Goal: Task Accomplishment & Management: Complete application form

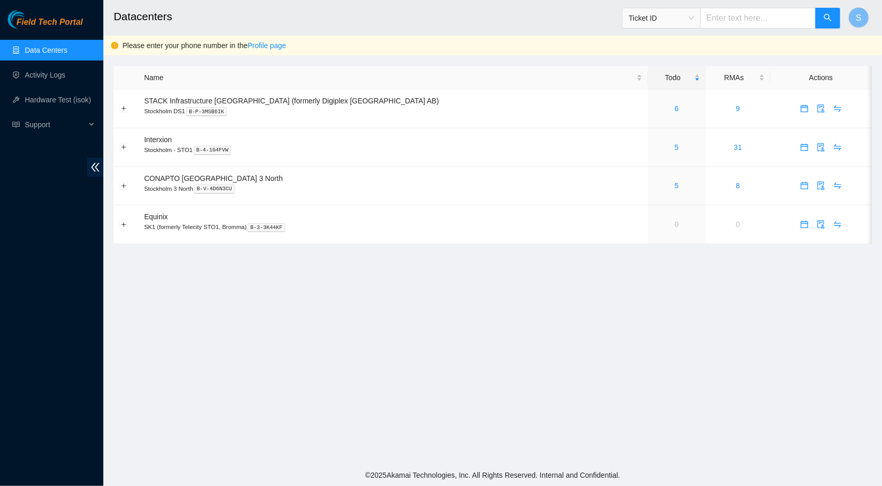
click at [589, 293] on main "Datacenters Ticket ID S Please enter your phone number in the Profile page Name…" at bounding box center [492, 232] width 779 height 464
click at [69, 124] on span "Support" at bounding box center [55, 124] width 61 height 21
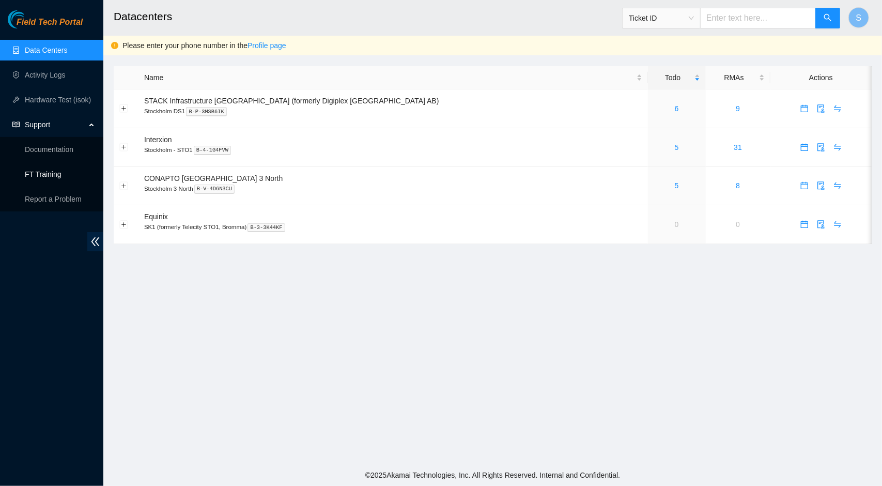
click at [51, 175] on link "FT Training" at bounding box center [43, 174] width 37 height 8
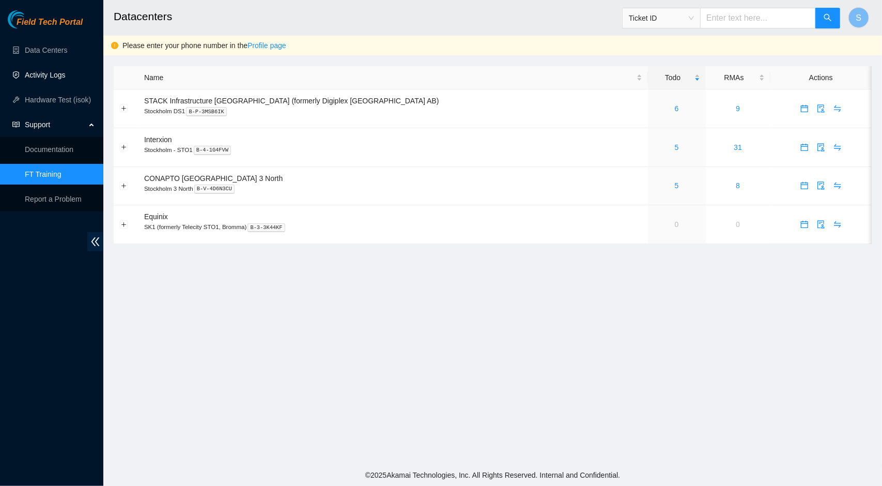
click at [41, 79] on link "Activity Logs" at bounding box center [45, 75] width 41 height 8
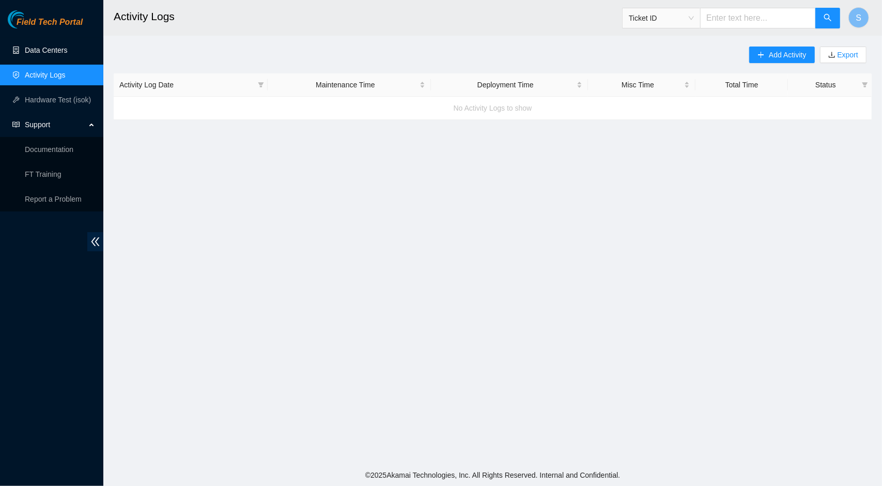
click at [60, 52] on link "Data Centers" at bounding box center [46, 50] width 42 height 8
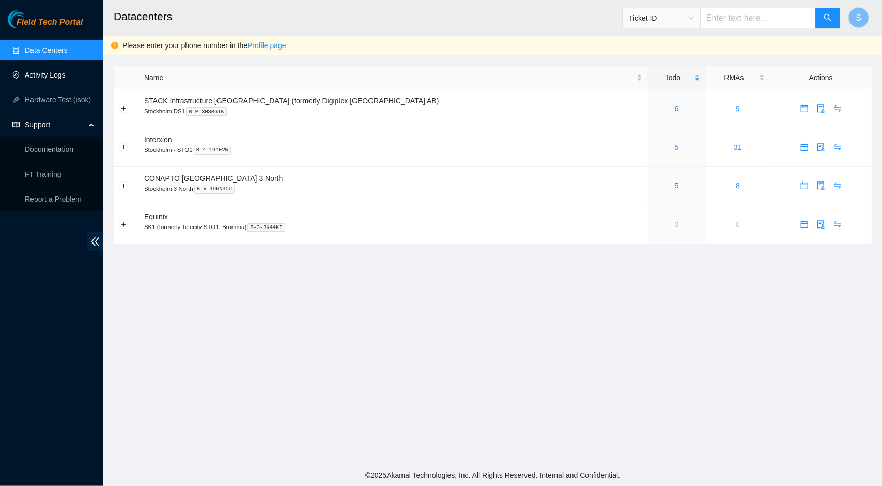
click at [64, 73] on link "Activity Logs" at bounding box center [45, 75] width 41 height 8
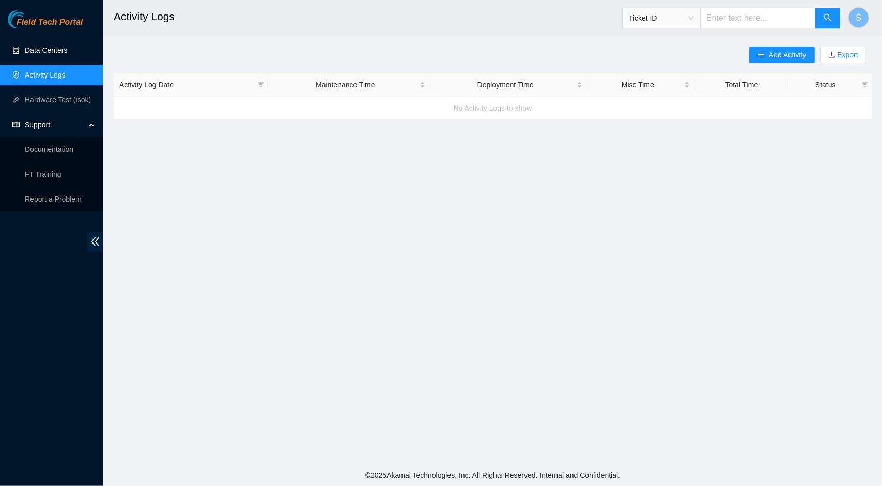
click at [46, 50] on link "Data Centers" at bounding box center [46, 50] width 42 height 8
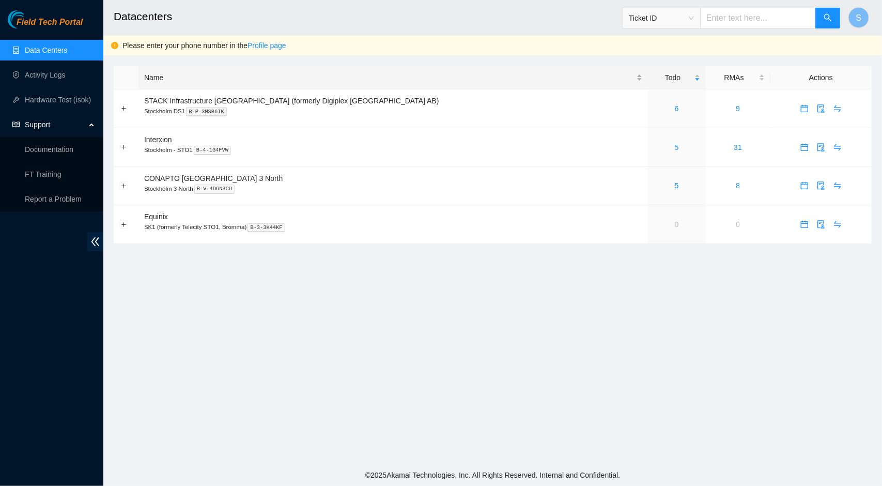
click at [326, 75] on div "Name" at bounding box center [393, 77] width 498 height 11
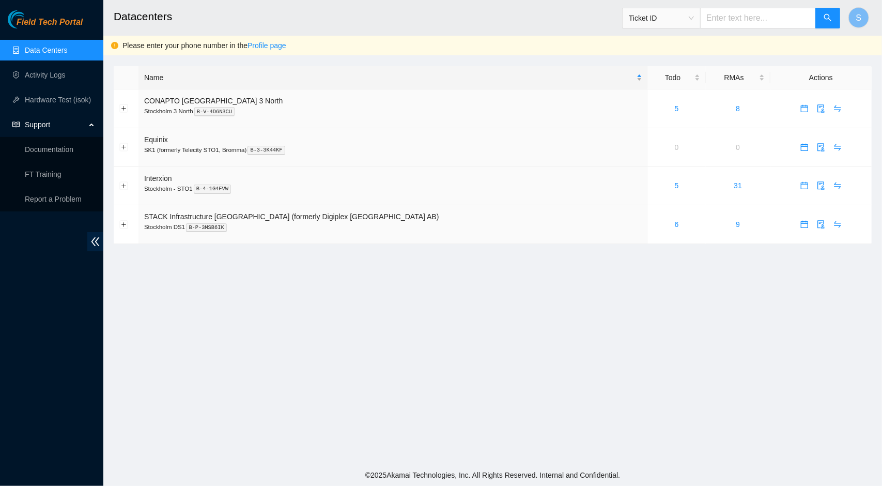
click at [234, 80] on div "Name" at bounding box center [393, 77] width 498 height 11
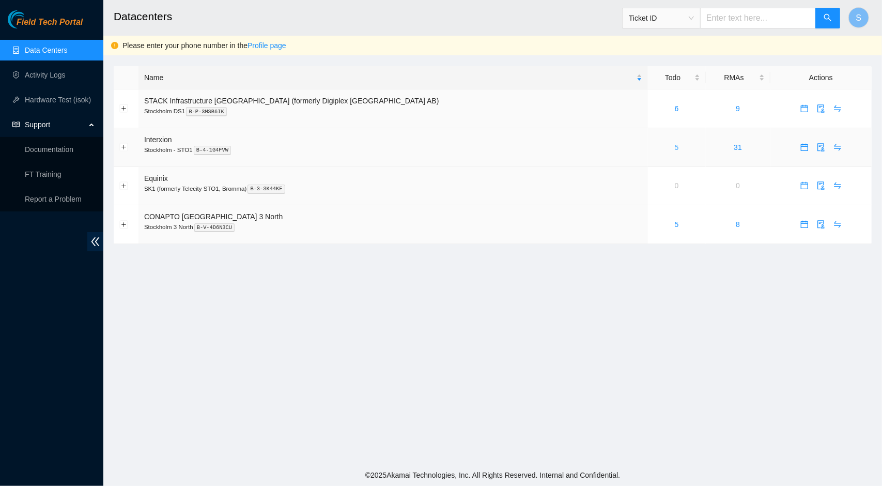
click at [675, 148] on link "5" at bounding box center [677, 147] width 4 height 8
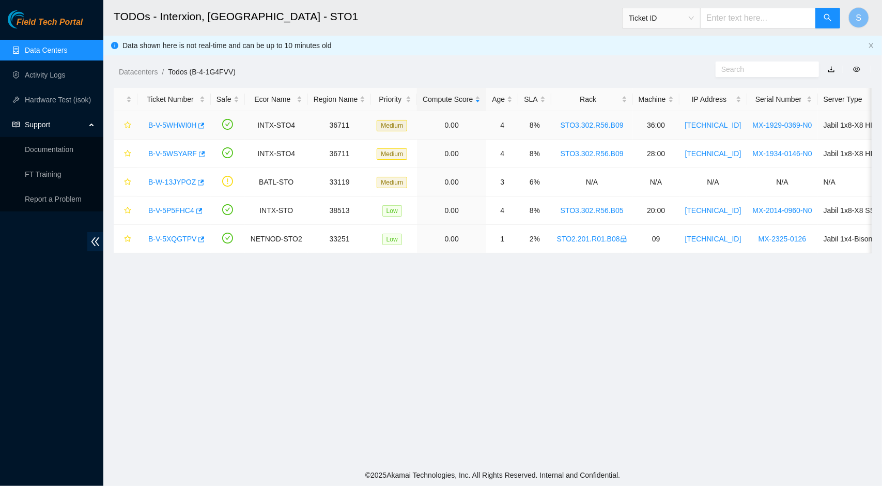
click at [167, 123] on link "B-V-5WHWI0H" at bounding box center [172, 125] width 48 height 8
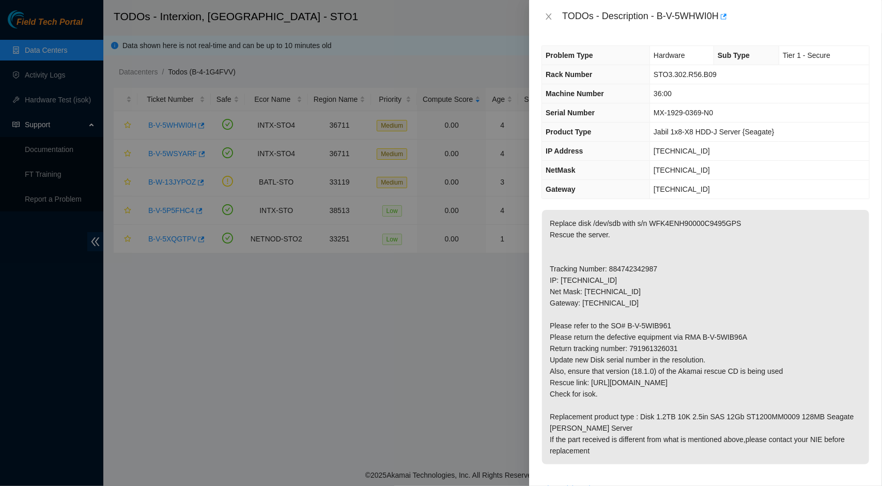
click at [423, 279] on div at bounding box center [441, 243] width 882 height 486
click at [548, 19] on icon "close" at bounding box center [549, 16] width 8 height 8
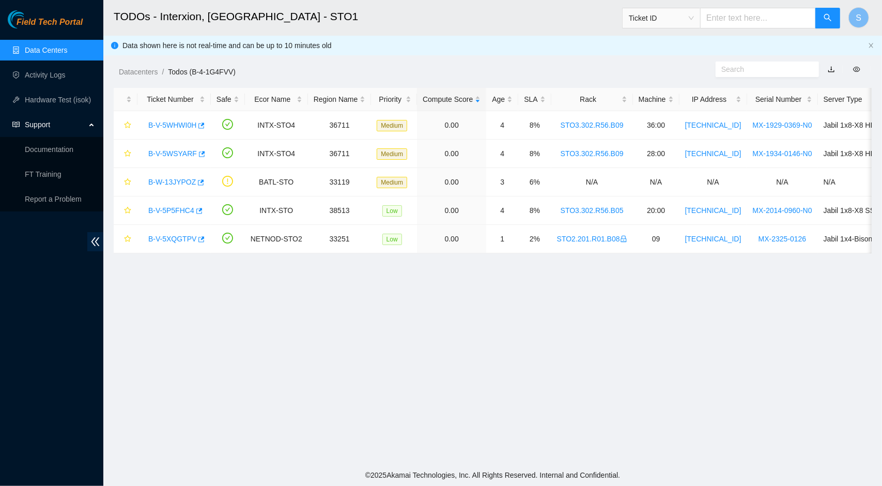
click at [402, 330] on main "TODOs - Interxion, Stockholm - STO1 Ticket ID S Data shown here is not real-tim…" at bounding box center [492, 232] width 779 height 464
click at [513, 347] on main "TODOs - Interxion, Stockholm - STO1 Ticket ID S Data shown here is not real-tim…" at bounding box center [492, 232] width 779 height 464
click at [184, 126] on link "B-V-5WHWI0H" at bounding box center [172, 125] width 48 height 8
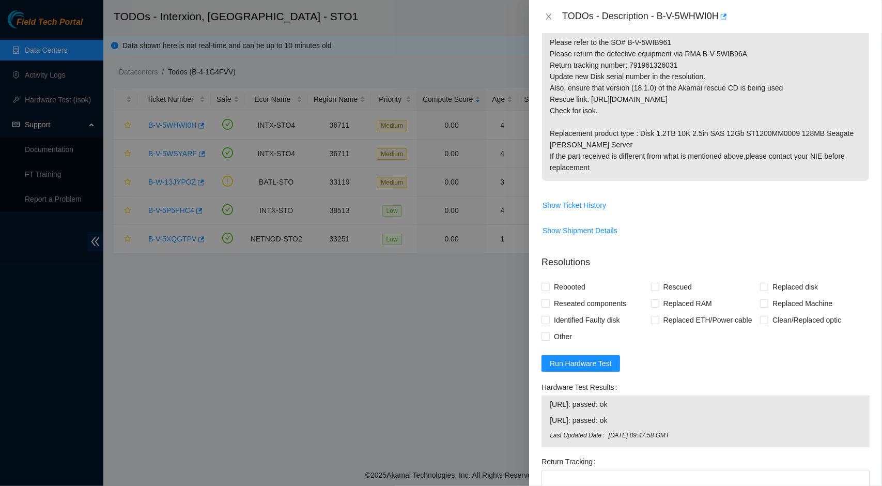
scroll to position [298, 0]
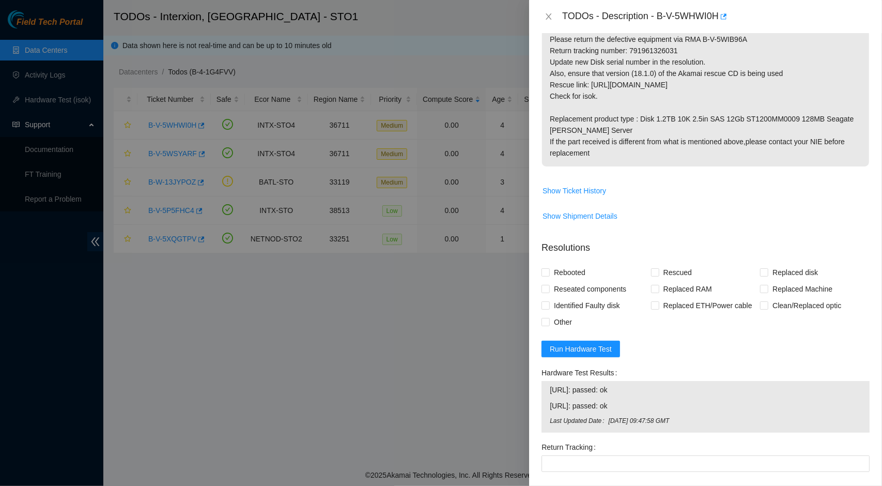
drag, startPoint x: 882, startPoint y: 292, endPoint x: 630, endPoint y: 192, distance: 270.8
click at [630, 192] on span "Show Ticket History" at bounding box center [705, 190] width 327 height 17
click at [760, 271] on input "Replaced disk" at bounding box center [763, 271] width 7 height 7
checkbox input "true"
click at [663, 273] on span "Rescued" at bounding box center [678, 272] width 37 height 17
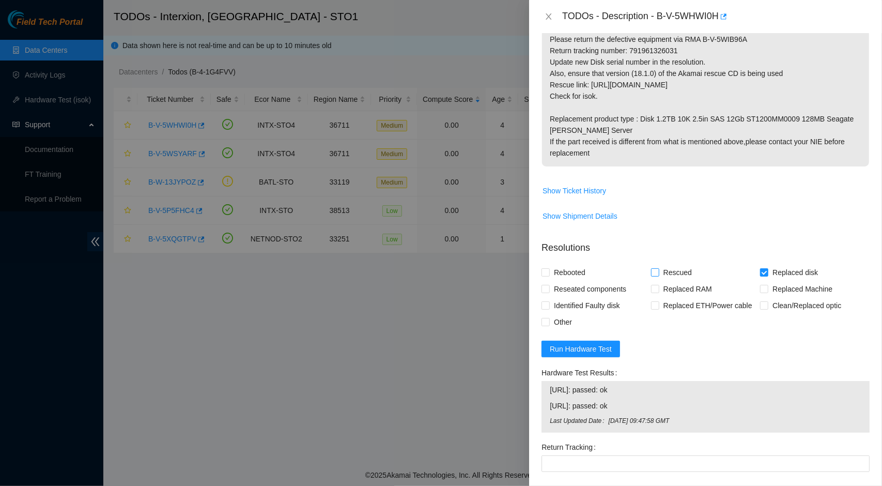
click at [659, 273] on input "Rescued" at bounding box center [654, 271] width 7 height 7
checkbox input "true"
click at [549, 271] on input "Rebooted" at bounding box center [545, 271] width 7 height 7
checkbox input "true"
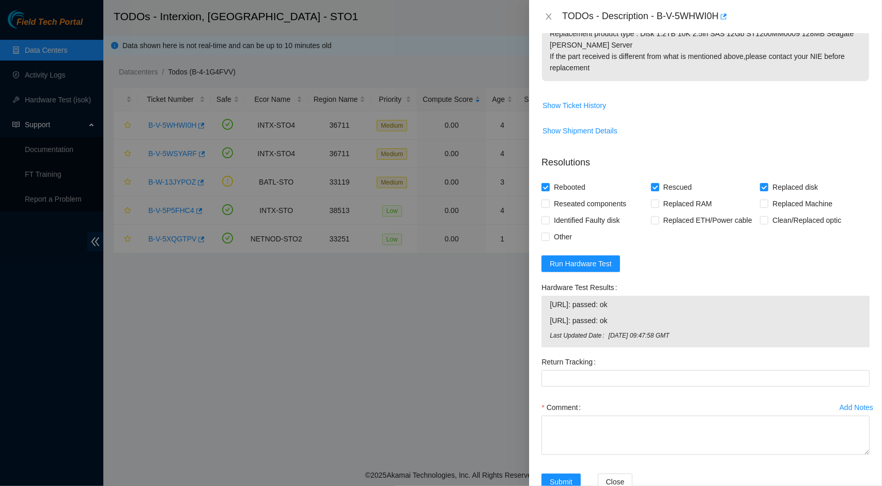
scroll to position [380, 0]
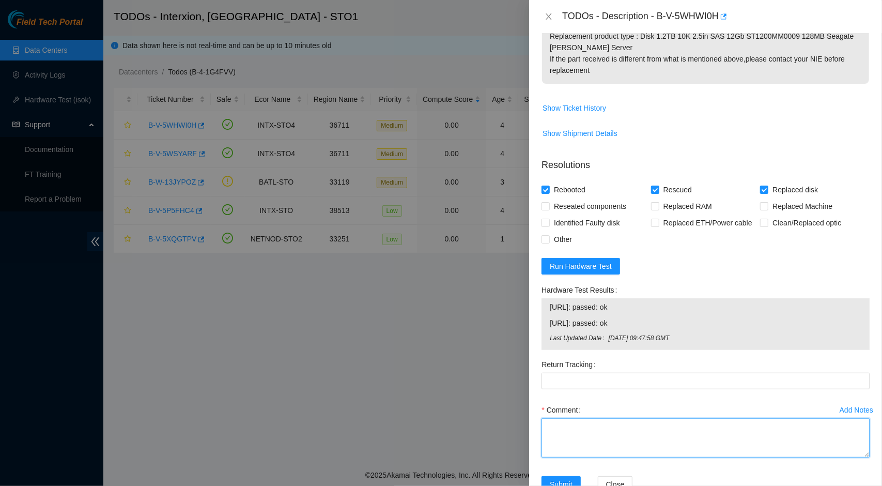
click at [655, 439] on textarea "Comment" at bounding box center [706, 437] width 328 height 39
paste textarea "Collected 2 disks from storage Replaced disk Rescue and reboot (ISOK passed) Ne…"
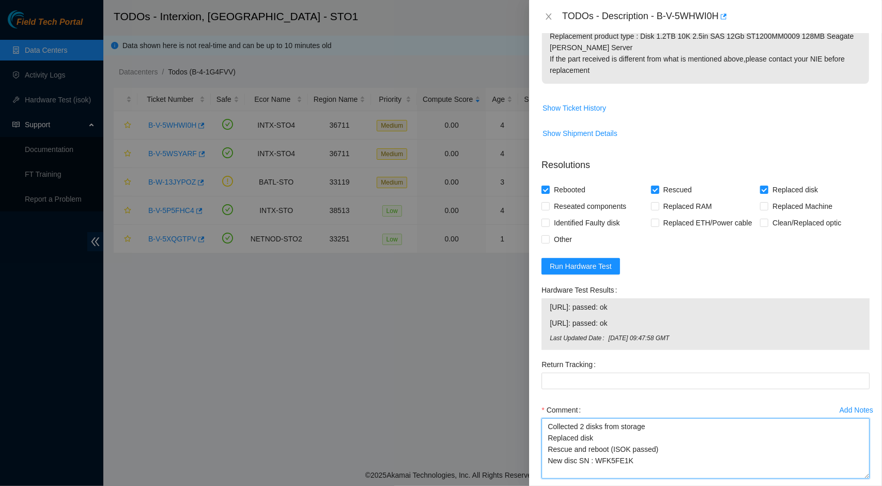
scroll to position [0, 0]
drag, startPoint x: 859, startPoint y: 452, endPoint x: 865, endPoint y: 480, distance: 28.7
click at [865, 480] on div "Add Notes Comment Collected 2 disks from storage Replaced disk Rescue and reboo…" at bounding box center [706, 454] width 337 height 104
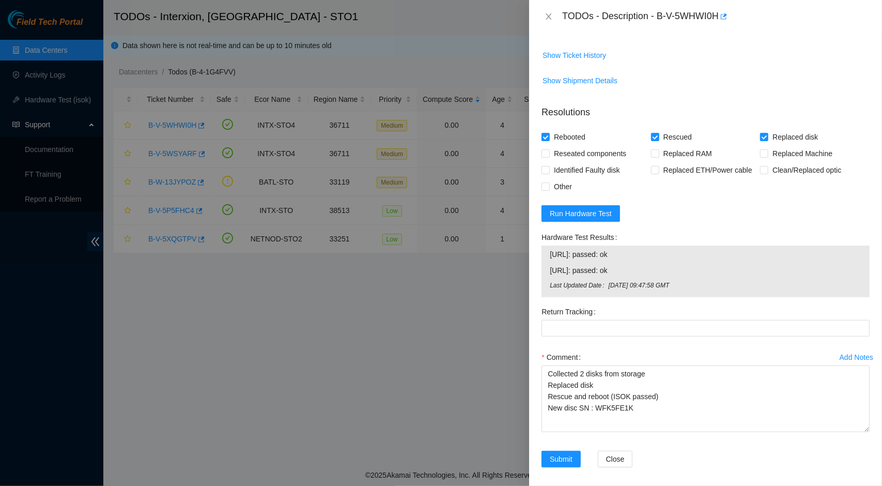
scroll to position [438, 0]
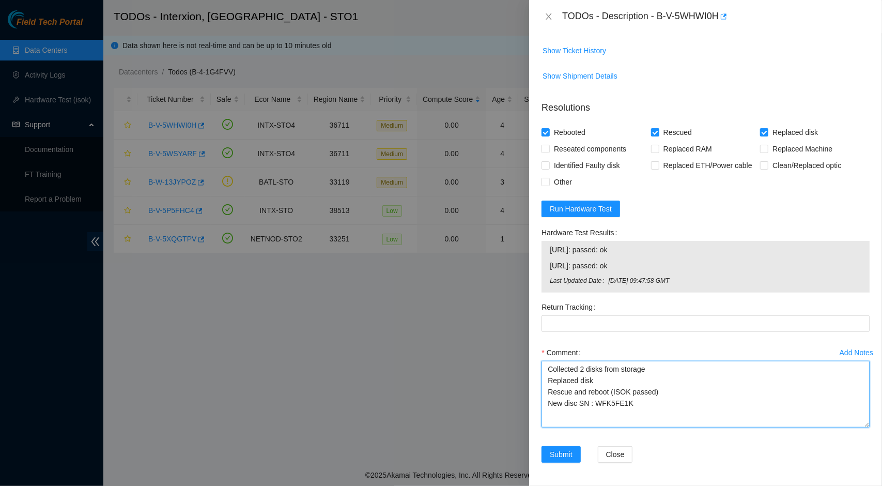
click at [583, 367] on textarea "Collected 2 disks from storage Replaced disk Rescue and reboot (ISOK passed) Ne…" at bounding box center [706, 394] width 328 height 67
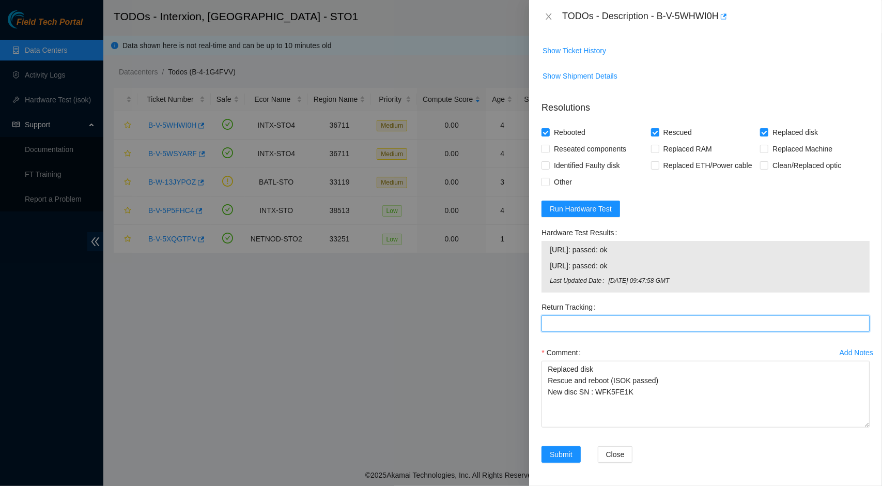
click at [648, 319] on Tracking "Return Tracking" at bounding box center [706, 323] width 328 height 17
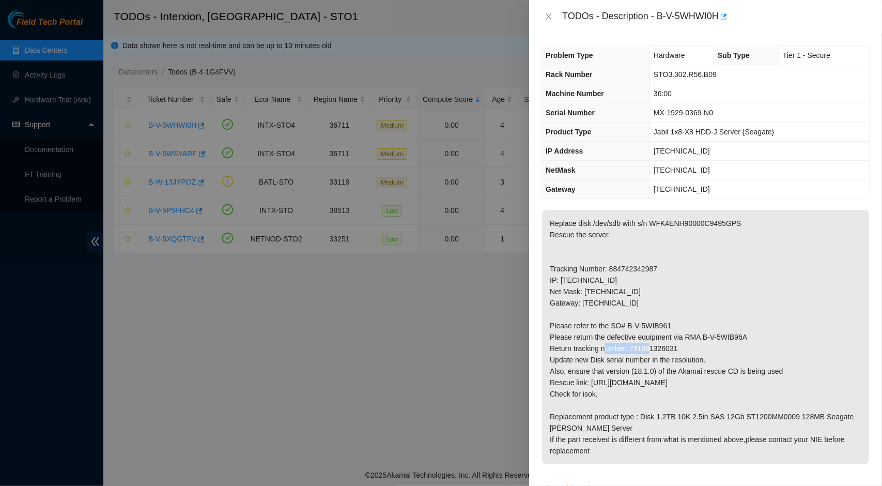
drag, startPoint x: 629, startPoint y: 347, endPoint x: 694, endPoint y: 346, distance: 65.7
click at [694, 346] on p "Replace disk /dev/sdb with s/n WFK4ENH90000C9495GPS Rescue the server. Tracking…" at bounding box center [705, 337] width 327 height 254
copy p "791961326031"
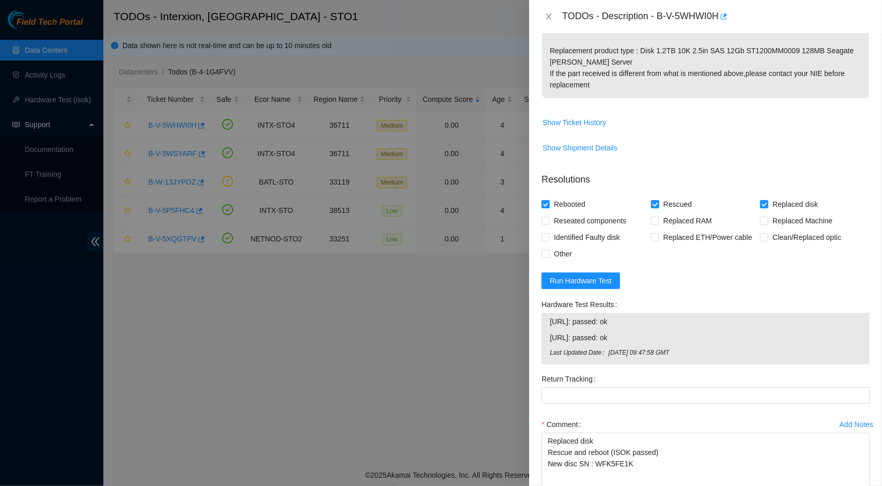
scroll to position [438, 0]
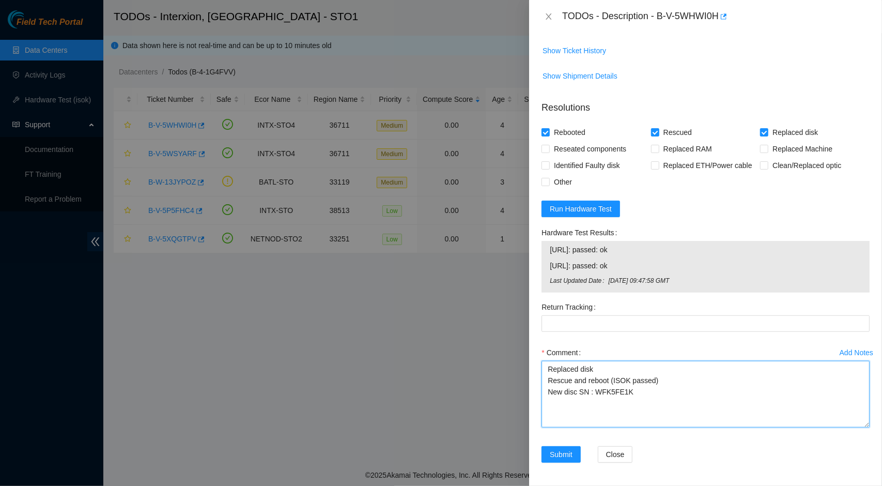
click at [624, 406] on textarea "Replaced disk Rescue and reboot (ISOK passed) New disc SN : WFK5FE1K" at bounding box center [706, 394] width 328 height 67
click at [644, 391] on textarea "Replaced disk Rescue and reboot (ISOK passed) New disc SN : WFK5FE1K" at bounding box center [706, 394] width 328 height 67
type textarea "Replaced disk Rescue and reboot (ISOK passed) New disc SN : WFK5FE1K"
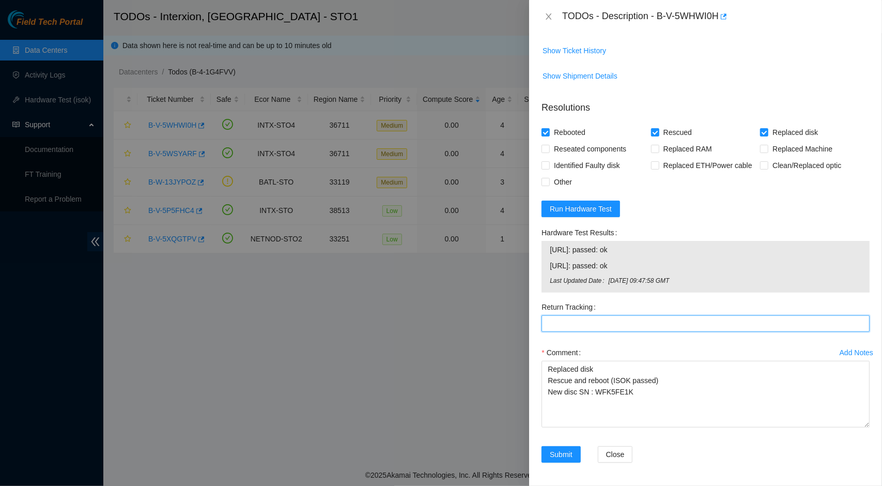
click at [663, 325] on Tracking "Return Tracking" at bounding box center [706, 323] width 328 height 17
paste Tracking "791961326031"
type Tracking "791961326031"
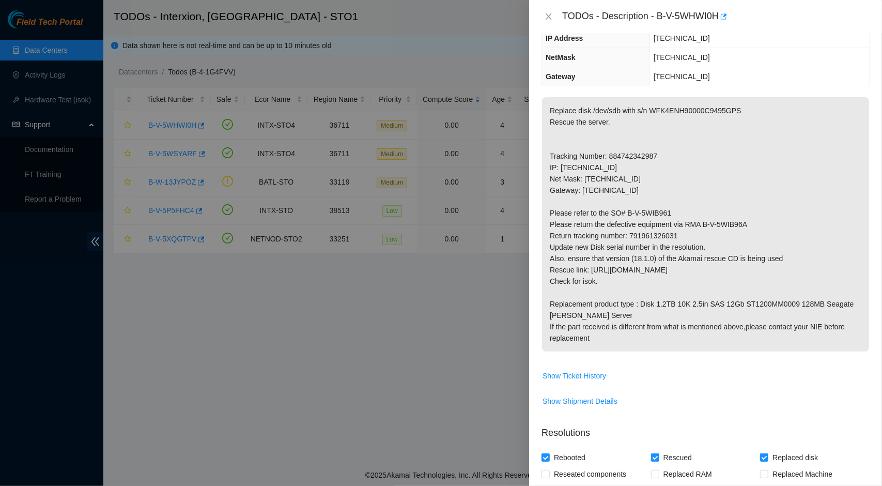
scroll to position [115, 0]
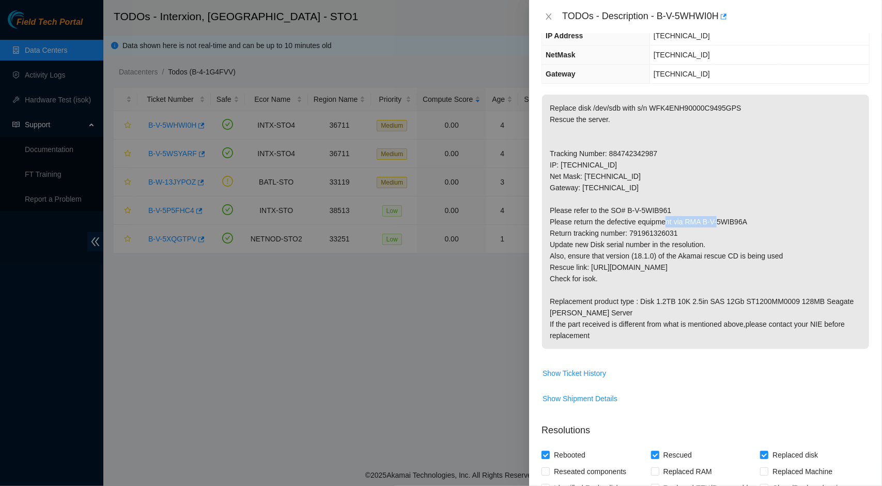
drag, startPoint x: 684, startPoint y: 221, endPoint x: 746, endPoint y: 222, distance: 62.0
click at [746, 222] on p "Replace disk /dev/sdb with s/n WFK4ENH90000C9495GPS Rescue the server. Tracking…" at bounding box center [705, 222] width 327 height 254
copy p "RMA B-V-5WIB96A"
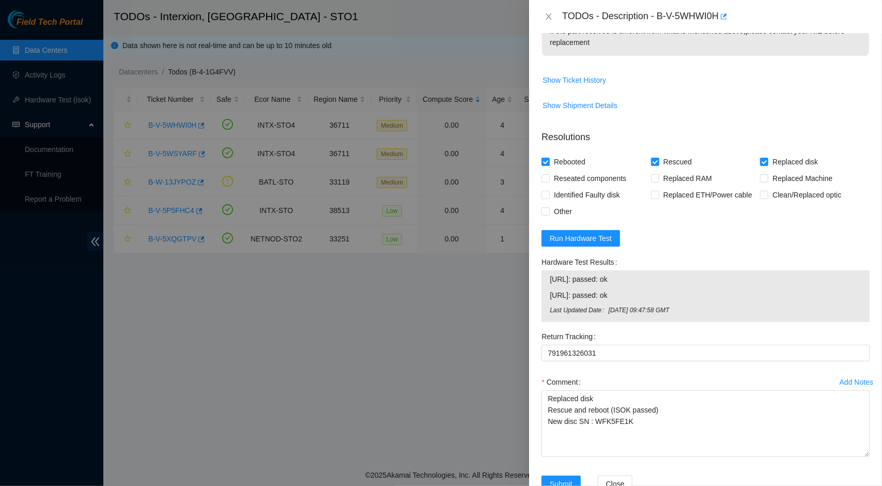
scroll to position [438, 0]
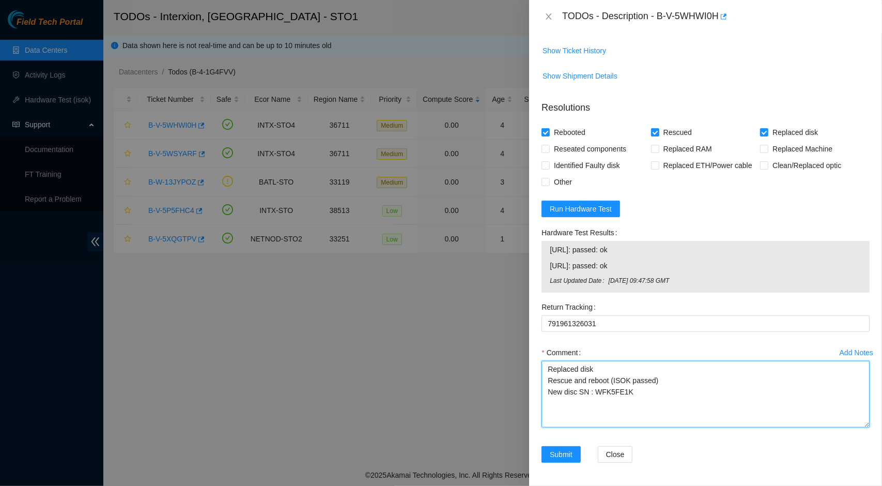
click at [612, 403] on textarea "Replaced disk Rescue and reboot (ISOK passed) New disc SN : WFK5FE1K" at bounding box center [706, 394] width 328 height 67
paste textarea "RMA B-V-5WIB96A"
type textarea "Replaced disk Rescue and reboot (ISOK passed) New disc SN : WFK5FE1K RMA B-V-5W…"
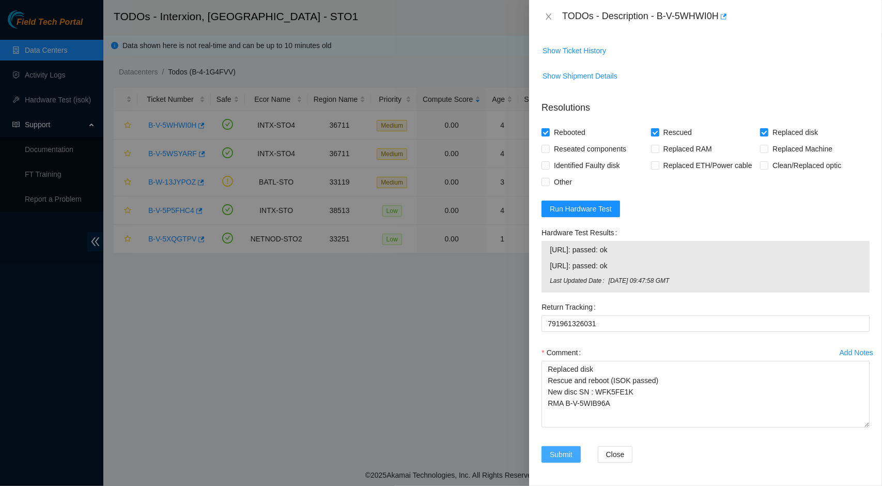
click at [554, 453] on span "Submit" at bounding box center [561, 454] width 23 height 11
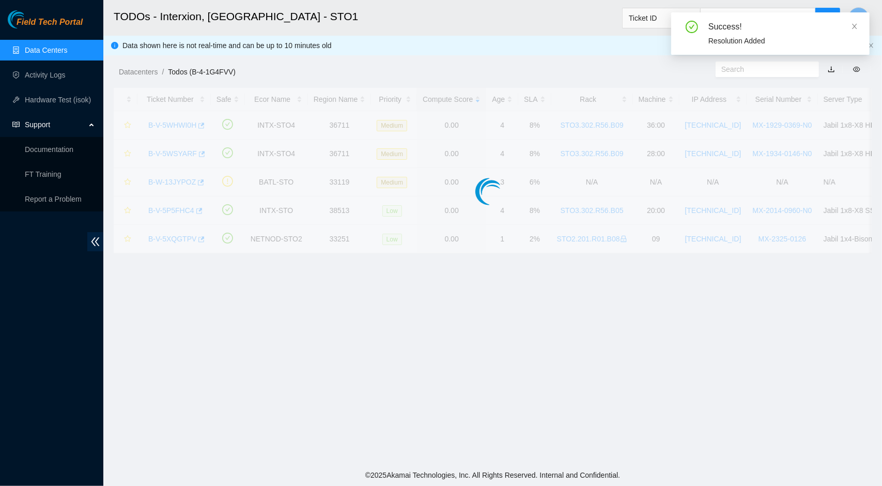
scroll to position [195, 0]
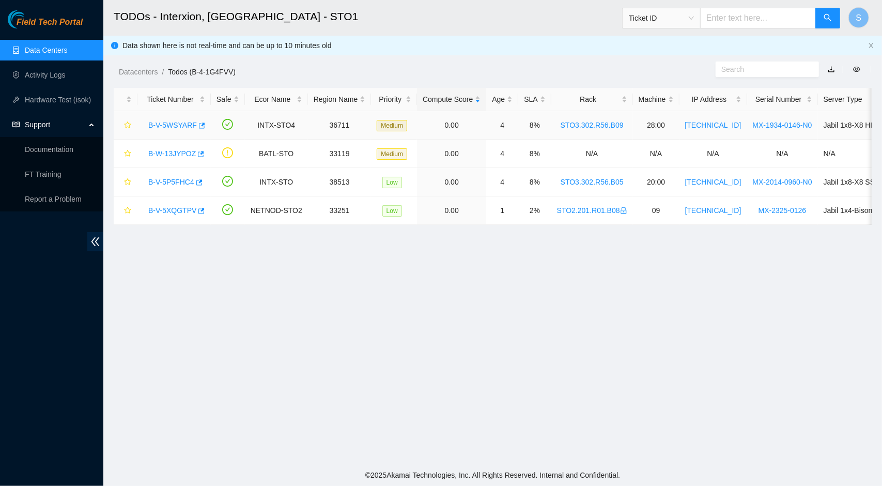
click at [181, 126] on link "B-V-5WSYARF" at bounding box center [172, 125] width 49 height 8
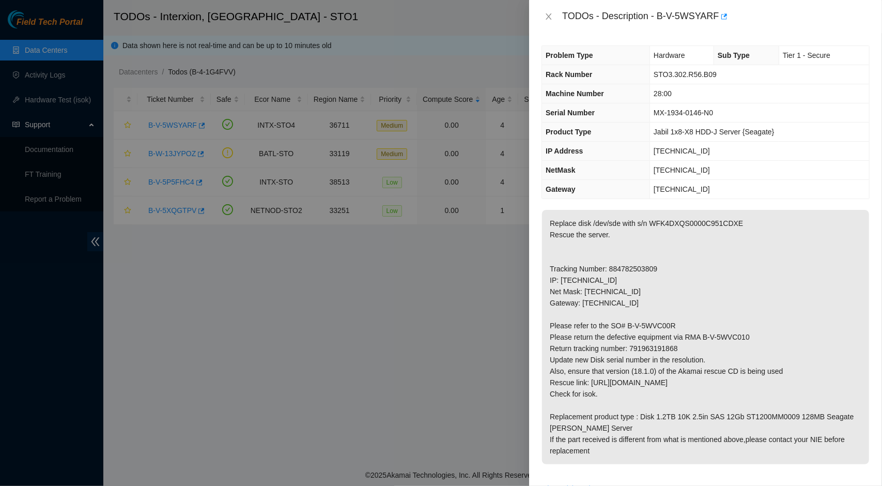
scroll to position [455, 0]
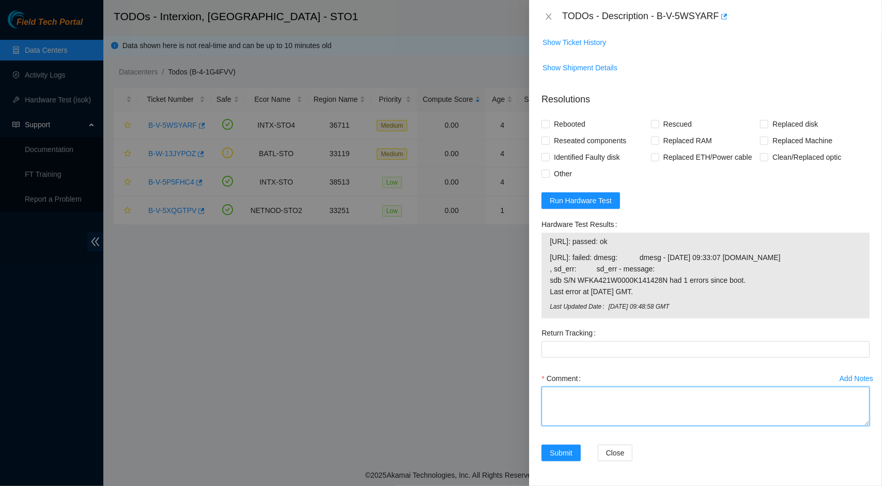
click at [625, 409] on textarea "Comment" at bounding box center [706, 406] width 328 height 39
paste textarea "Replaced disk Rescue and reboot (ISOK passed) New disc SN : WFKSA7HD"
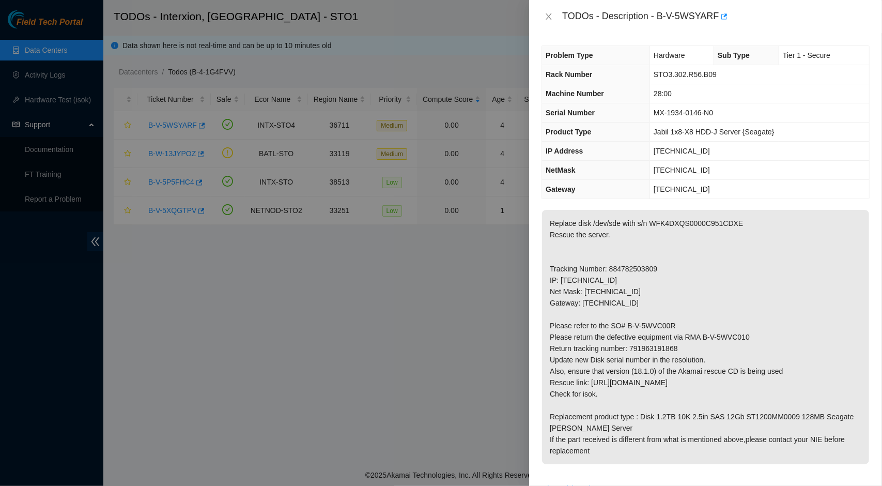
type textarea "Replaced disk Rescue and reboot (ISOK passed) New disc SN : WFKSA7HD"
drag, startPoint x: 631, startPoint y: 349, endPoint x: 683, endPoint y: 347, distance: 52.8
click at [683, 347] on p "Replace disk /dev/sde with s/n WFK4DXQS0000C951CDXE Rescue the server. Tracking…" at bounding box center [705, 337] width 327 height 254
copy p "791963191868"
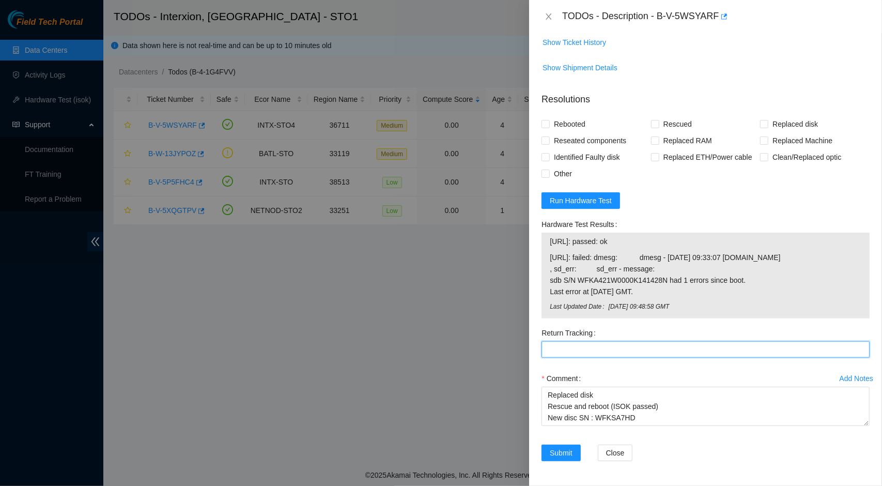
click at [652, 348] on Tracking "Return Tracking" at bounding box center [706, 349] width 328 height 17
paste Tracking "791963191868"
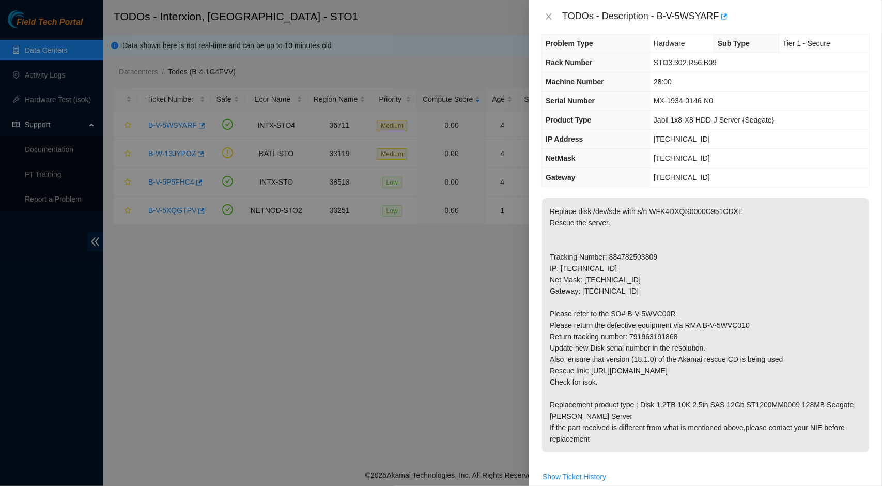
scroll to position [0, 0]
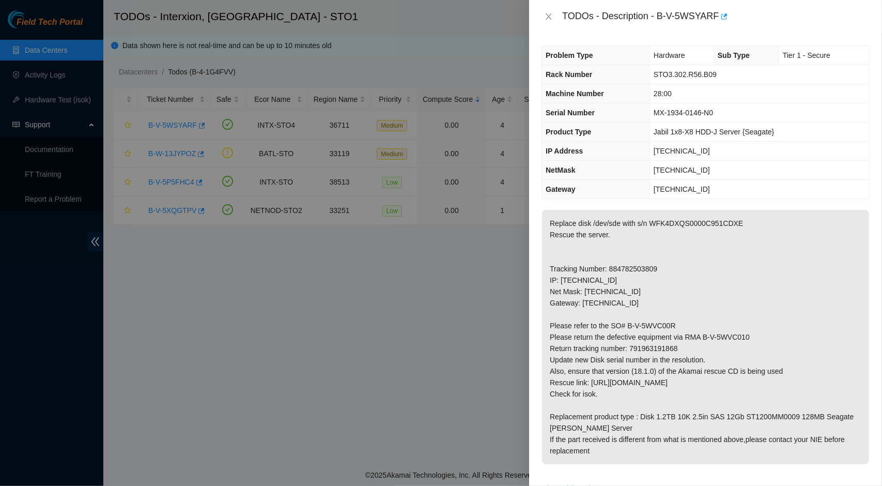
type Tracking "791963191868"
drag, startPoint x: 685, startPoint y: 333, endPoint x: 751, endPoint y: 330, distance: 65.2
click at [751, 330] on p "Replace disk /dev/sde with s/n WFK4DXQS0000C951CDXE Rescue the server. Tracking…" at bounding box center [705, 337] width 327 height 254
copy p "RMA B-V-5WVC010"
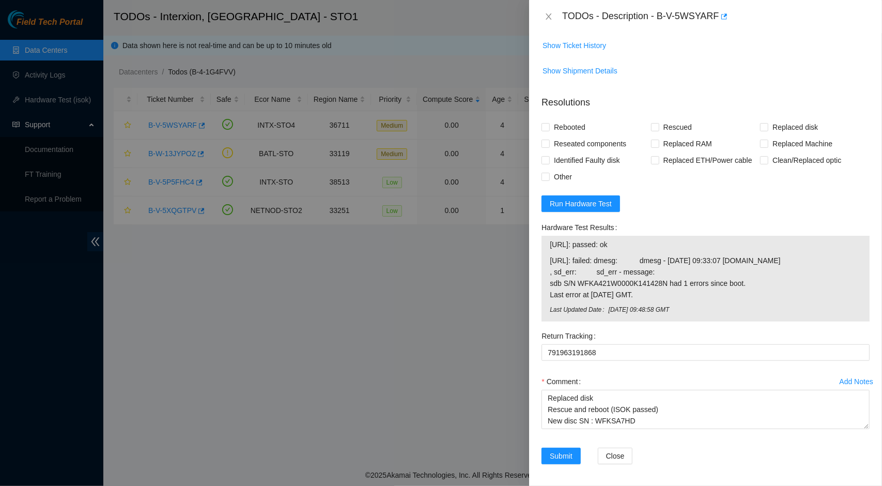
scroll to position [455, 0]
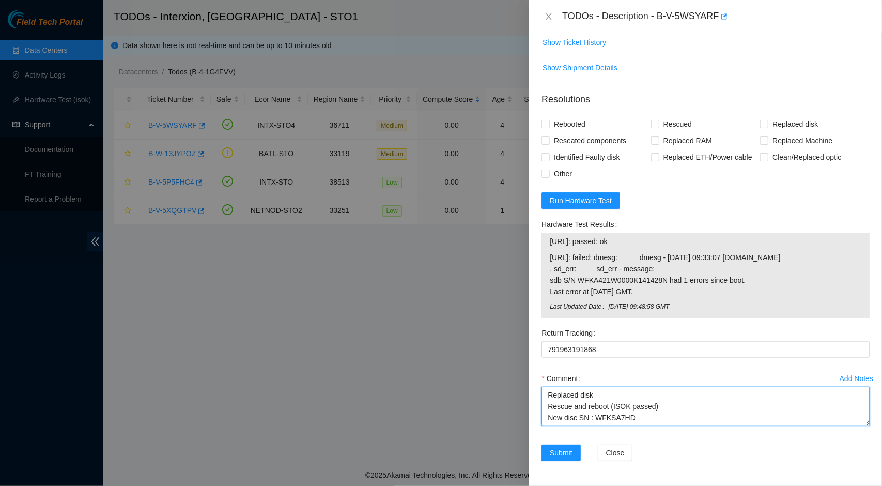
click at [622, 416] on textarea "Replaced disk Rescue and reboot (ISOK passed) New disc SN : WFKSA7HD" at bounding box center [706, 406] width 328 height 39
paste textarea "RMA B-V-5WVC010"
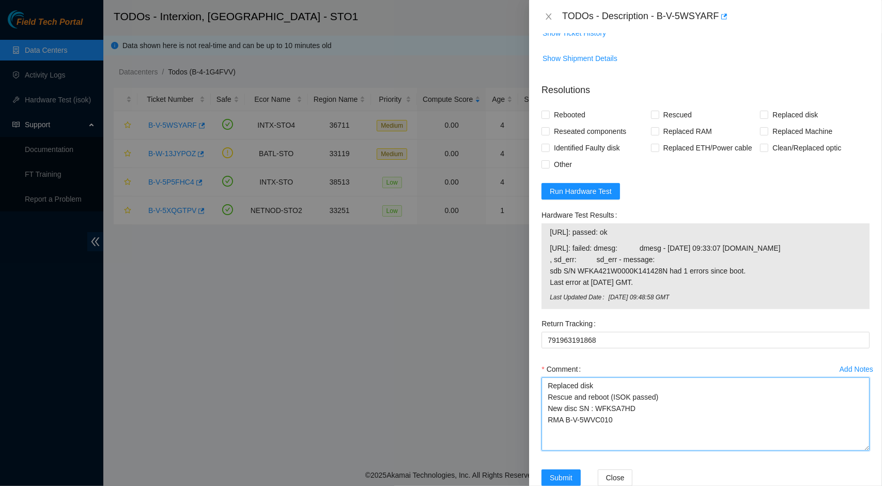
drag, startPoint x: 859, startPoint y: 422, endPoint x: 860, endPoint y: 459, distance: 36.7
click at [860, 451] on textarea "Replaced disk Rescue and reboot (ISOK passed) New disc SN : WFKSA7HD RMA B-V-5W…" at bounding box center [706, 413] width 328 height 73
type textarea "Replaced disk Rescue and reboot (ISOK passed) New disc SN : WFKSA7HD RMA B-V-5W…"
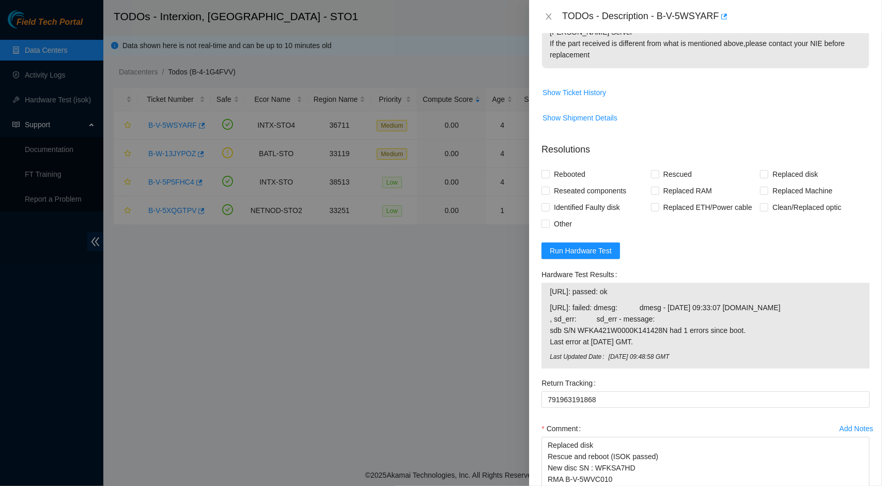
scroll to position [492, 0]
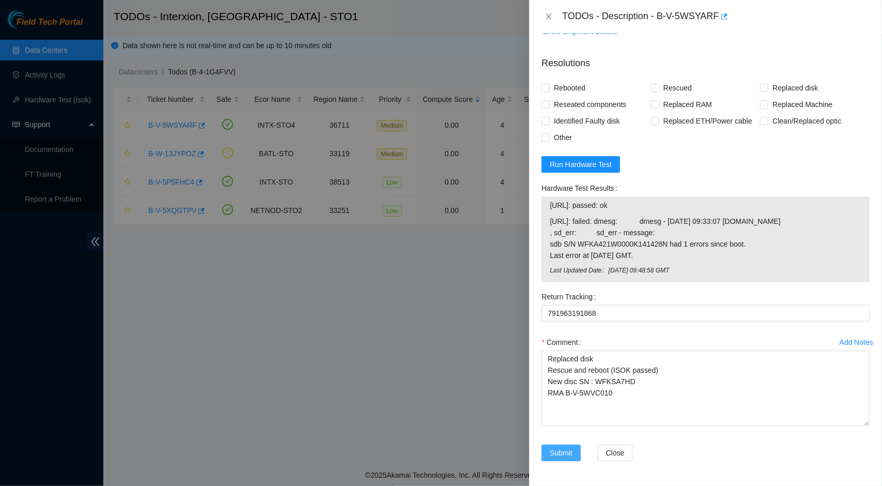
click at [558, 455] on span "Submit" at bounding box center [561, 452] width 23 height 11
click at [760, 84] on input "Replaced disk" at bounding box center [763, 87] width 7 height 7
checkbox input "true"
click at [675, 80] on span "Rescued" at bounding box center [678, 88] width 37 height 17
click at [659, 84] on input "Rescued" at bounding box center [654, 87] width 7 height 7
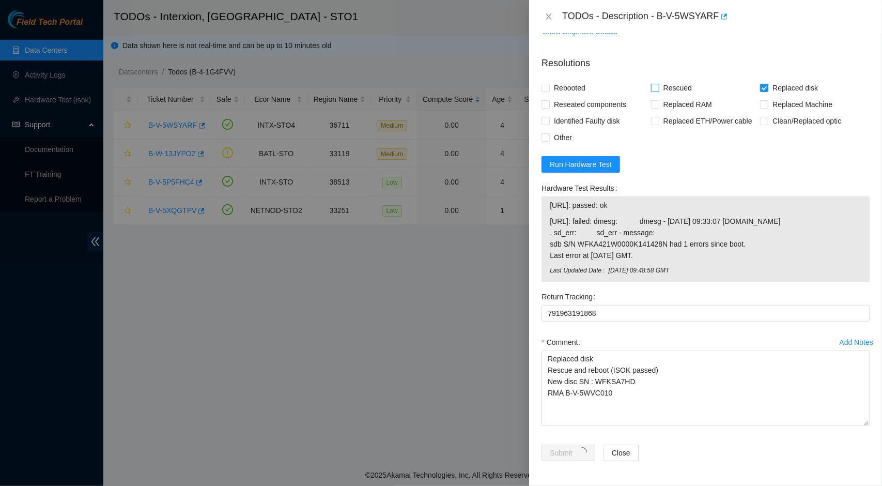
checkbox input "true"
click at [566, 80] on span "Rebooted" at bounding box center [570, 88] width 40 height 17
click at [549, 84] on input "Rebooted" at bounding box center [545, 87] width 7 height 7
checkbox input "true"
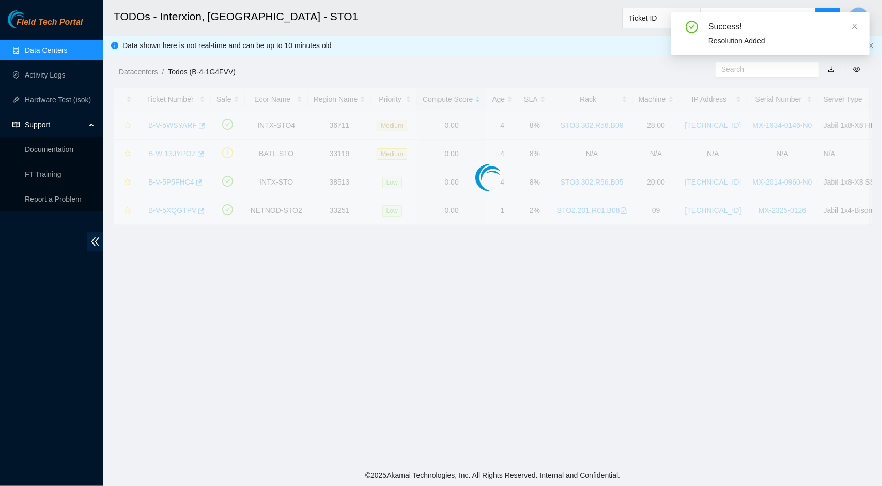
scroll to position [195, 0]
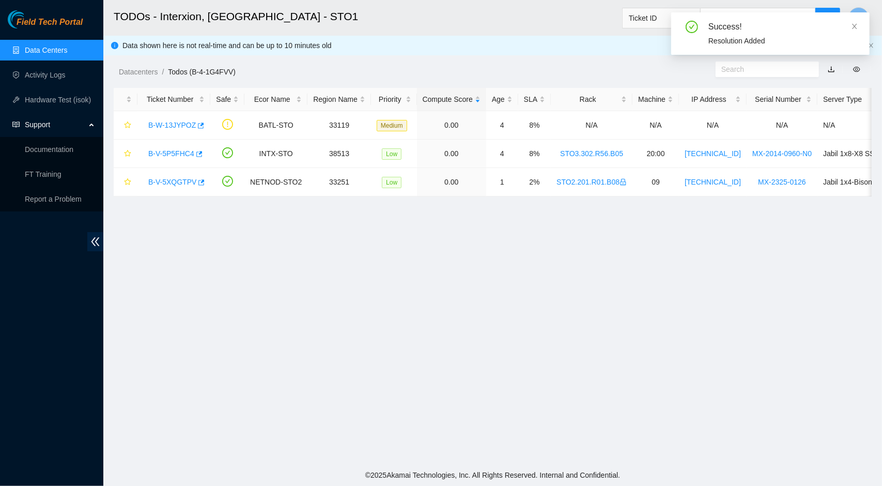
click at [696, 28] on icon "check-circle" at bounding box center [692, 27] width 10 height 10
click at [856, 27] on icon "close" at bounding box center [854, 26] width 5 height 5
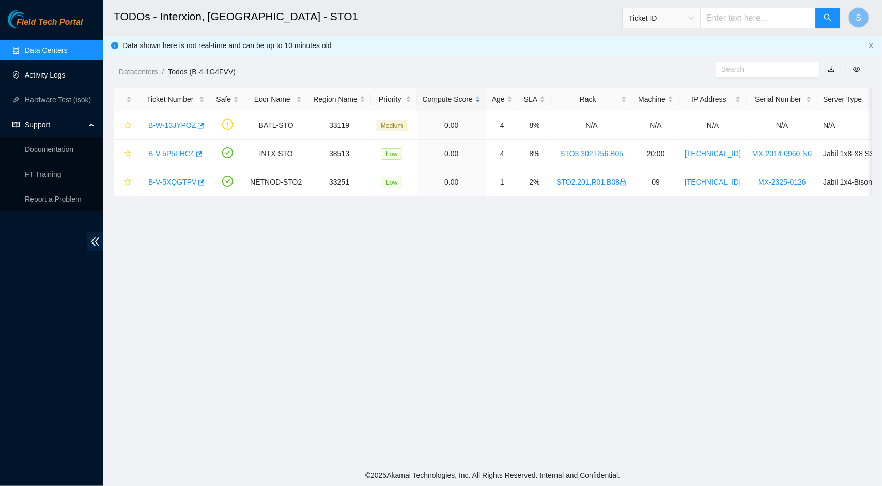
click at [66, 73] on link "Activity Logs" at bounding box center [45, 75] width 41 height 8
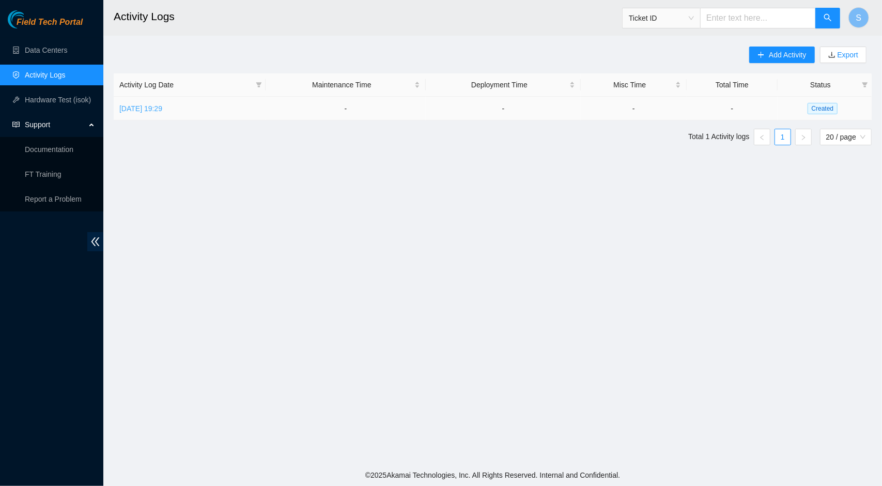
click at [162, 109] on link "[DATE] 19:29" at bounding box center [140, 108] width 43 height 8
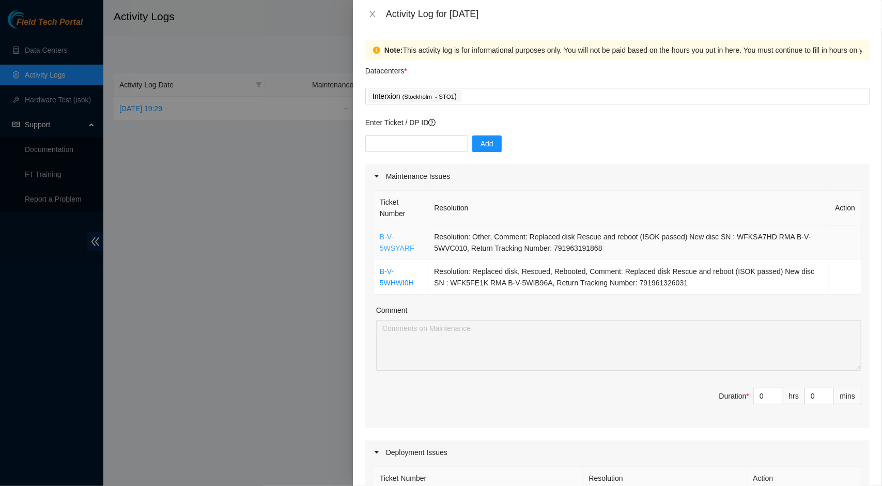
click at [394, 248] on link "B-V-5WSYARF" at bounding box center [397, 243] width 35 height 20
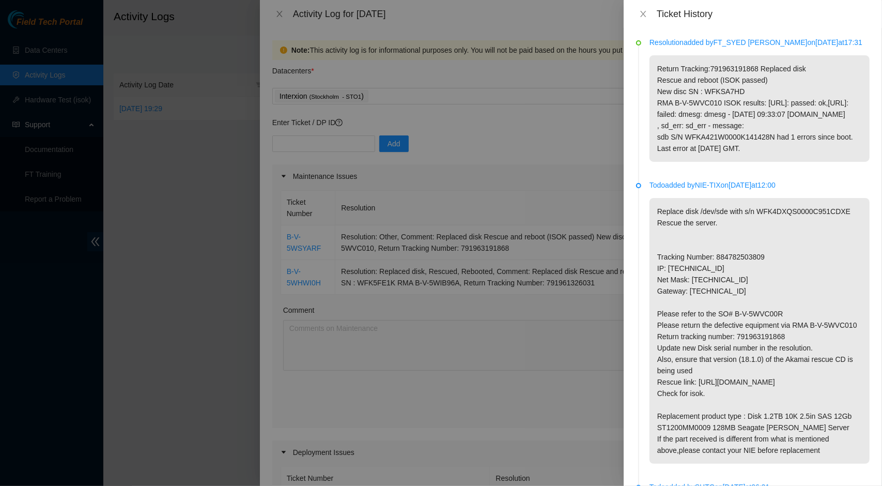
click at [523, 188] on div at bounding box center [441, 243] width 882 height 486
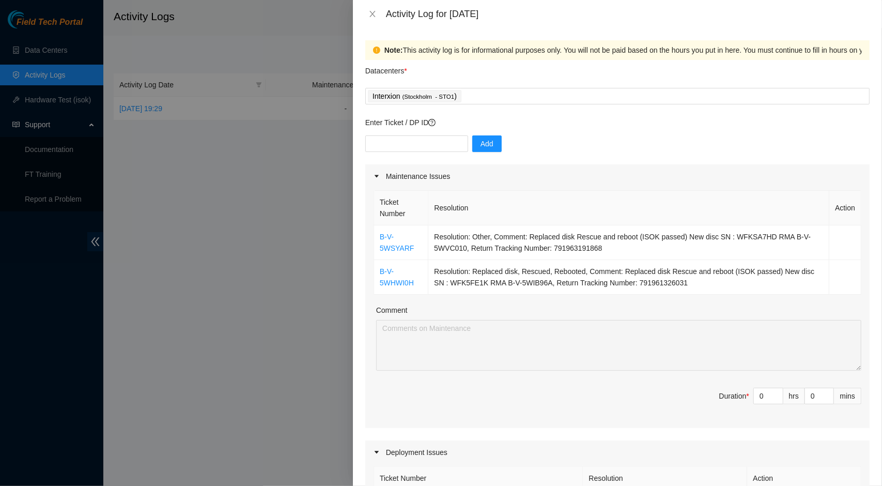
click at [373, 21] on div "Activity Log for [DATE]" at bounding box center [617, 14] width 529 height 28
click at [373, 16] on icon "close" at bounding box center [373, 14] width 8 height 8
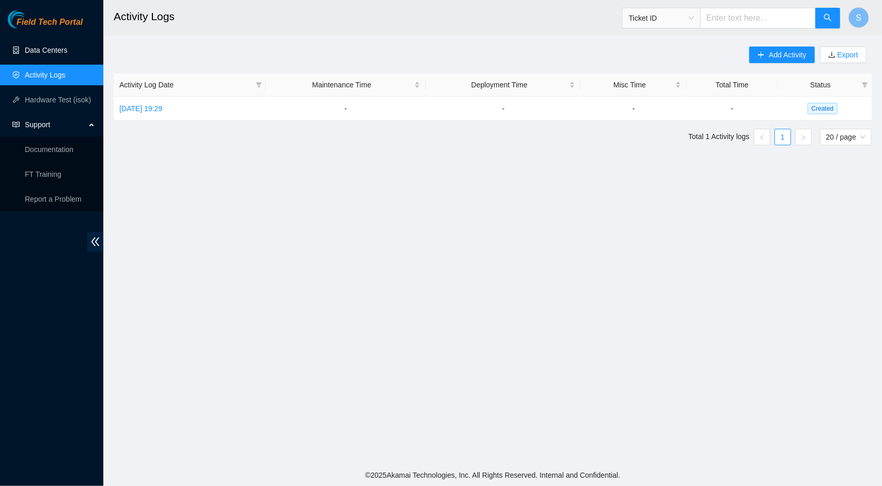
click at [53, 53] on link "Data Centers" at bounding box center [46, 50] width 42 height 8
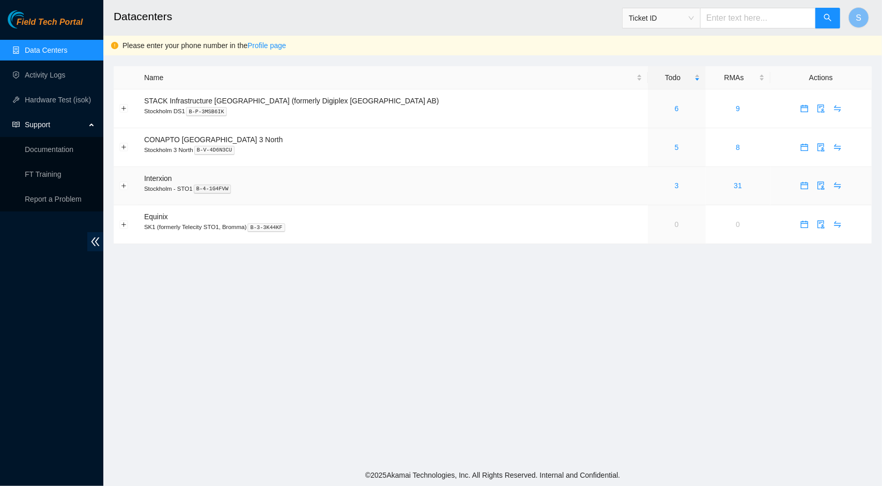
click at [155, 176] on span "Interxion" at bounding box center [158, 178] width 28 height 8
click at [675, 188] on link "3" at bounding box center [677, 185] width 4 height 8
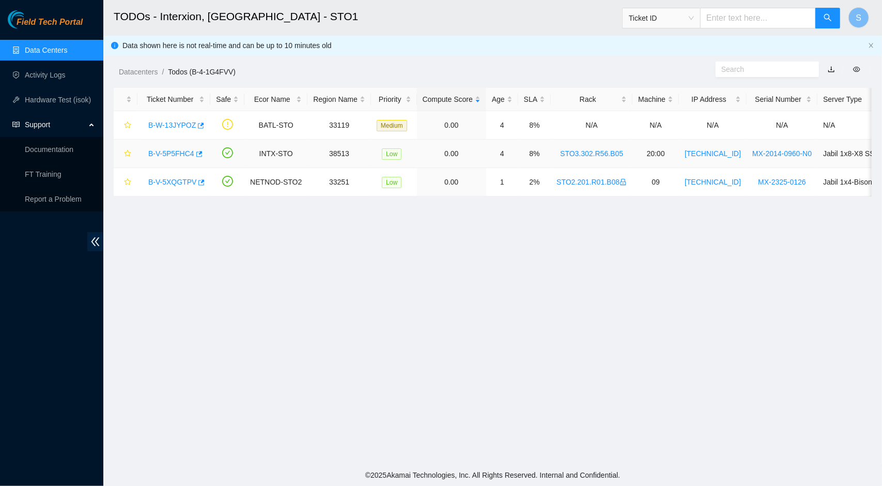
click at [163, 153] on link "B-V-5P5FHC4" at bounding box center [171, 153] width 46 height 8
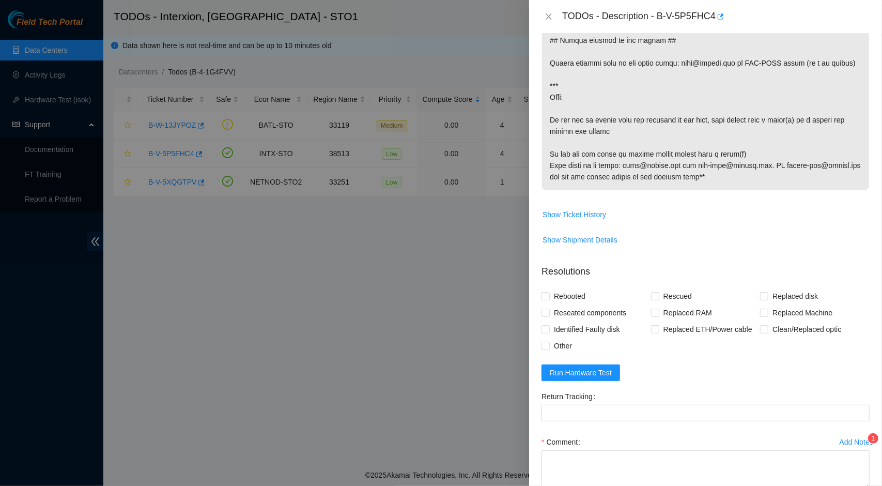
scroll to position [552, 0]
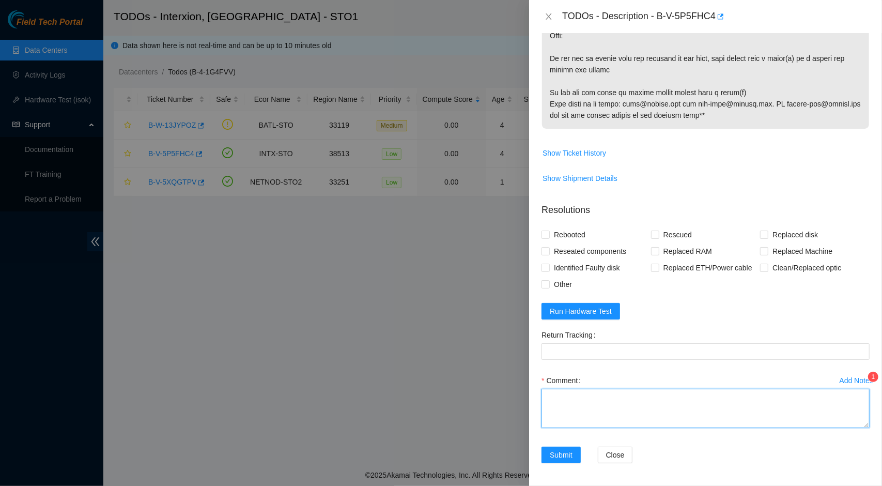
click at [589, 392] on textarea "Comment" at bounding box center [706, 408] width 328 height 39
paste textarea "Removed Server Contacted STS for return labels Waited for return labels Packed …"
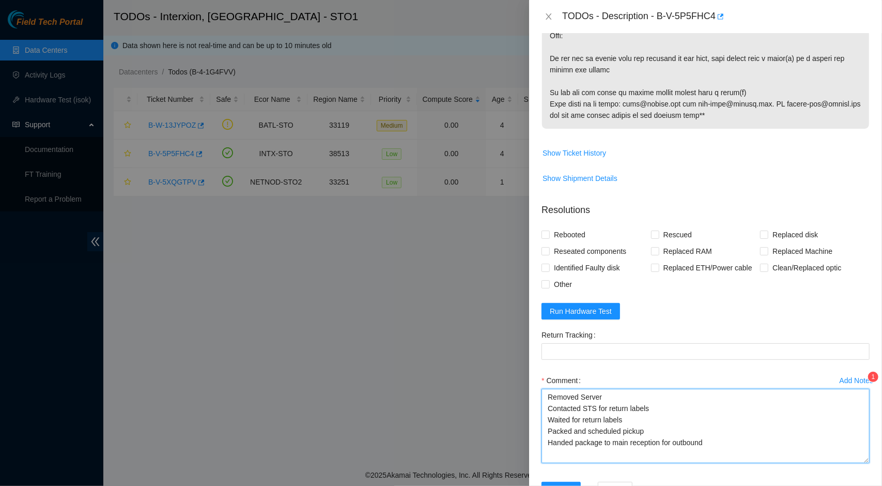
scroll to position [0, 0]
drag, startPoint x: 860, startPoint y: 422, endPoint x: 852, endPoint y: 477, distance: 55.3
click at [852, 477] on textarea "Removed Server Contacted STS for return labels Waited for return labels Packed …" at bounding box center [706, 436] width 328 height 94
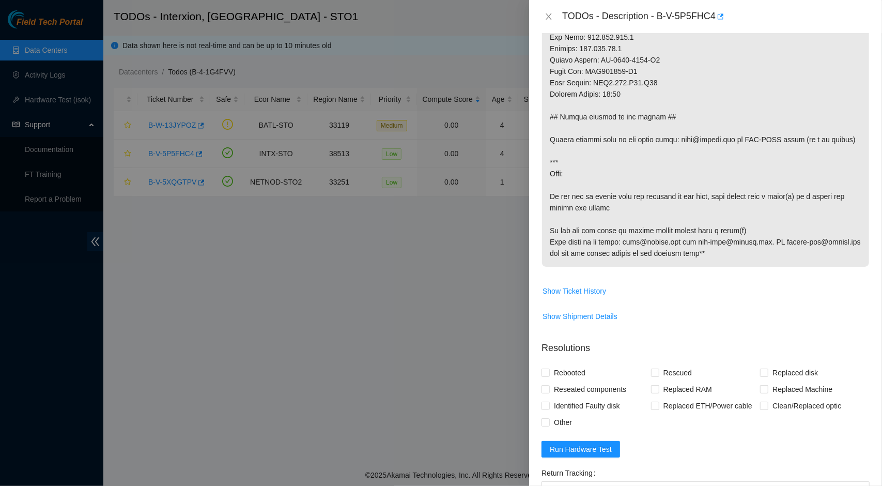
scroll to position [606, 0]
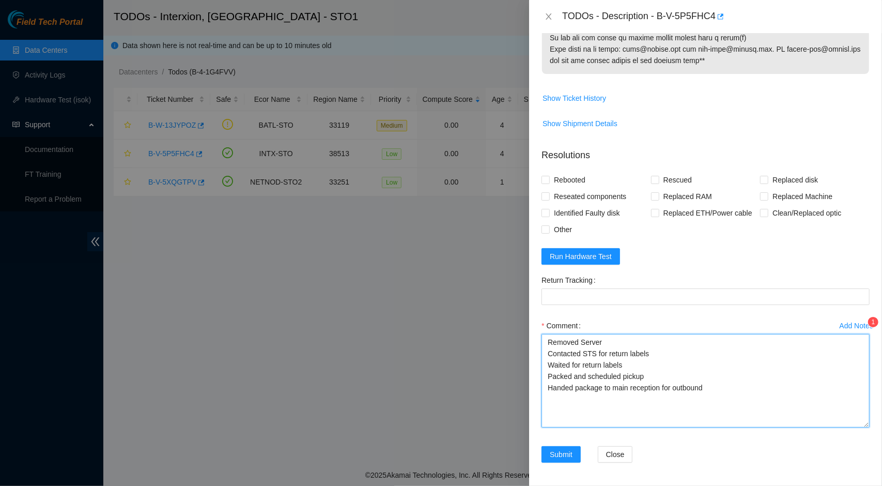
drag, startPoint x: 613, startPoint y: 338, endPoint x: 516, endPoint y: 338, distance: 96.7
click at [516, 338] on div "TODOs - Description - B-V-5P5FHC4 Problem Type Hardware Sub Type Tier 1 Rack Nu…" at bounding box center [441, 243] width 882 height 486
type textarea "Contacted STS for return labels Waited for return labels Packed and scheduled p…"
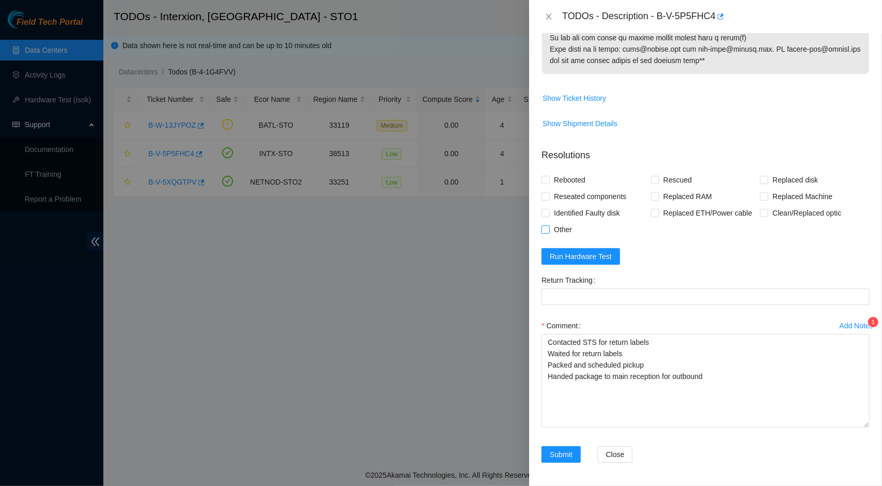
click at [552, 228] on span "Other" at bounding box center [563, 229] width 26 height 17
click at [549, 228] on input "Other" at bounding box center [545, 228] width 7 height 7
checkbox input "true"
click at [564, 449] on span "Submit" at bounding box center [561, 454] width 23 height 11
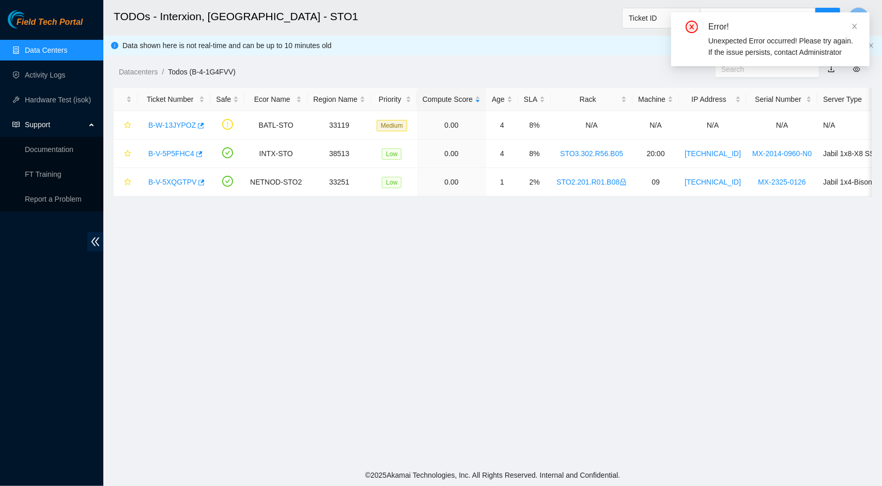
scroll to position [195, 0]
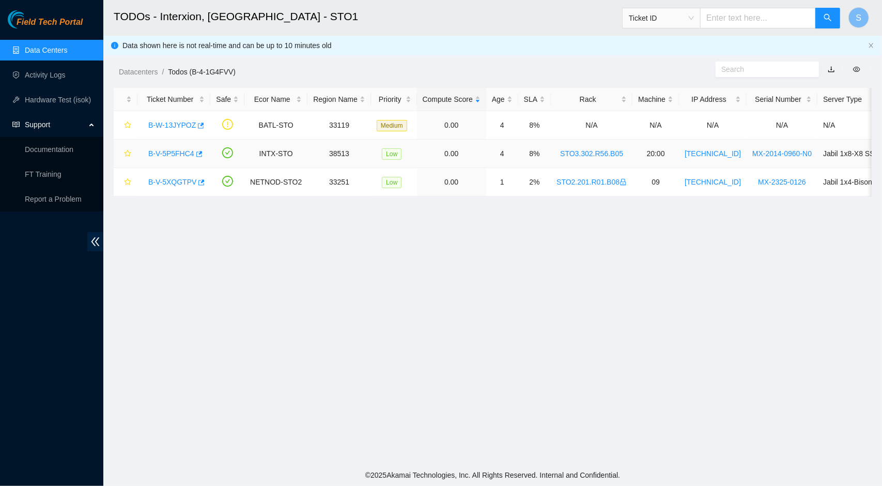
click at [188, 151] on link "B-V-5P5FHC4" at bounding box center [171, 153] width 46 height 8
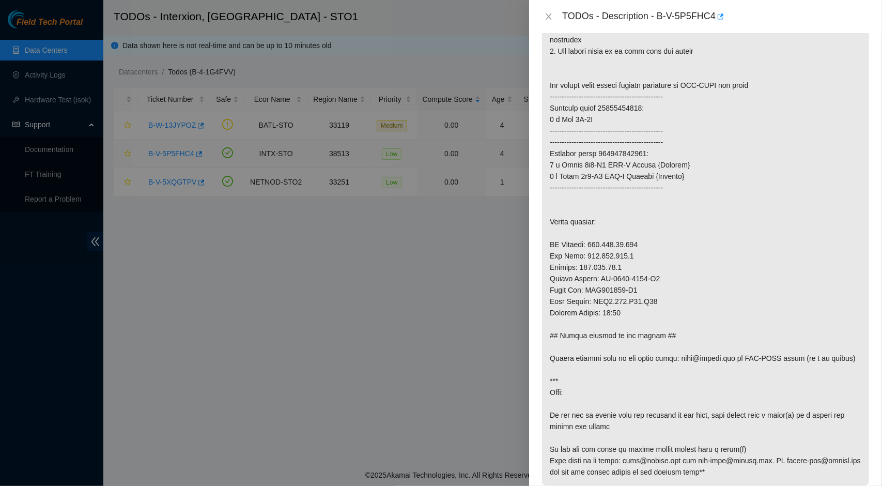
scroll to position [552, 0]
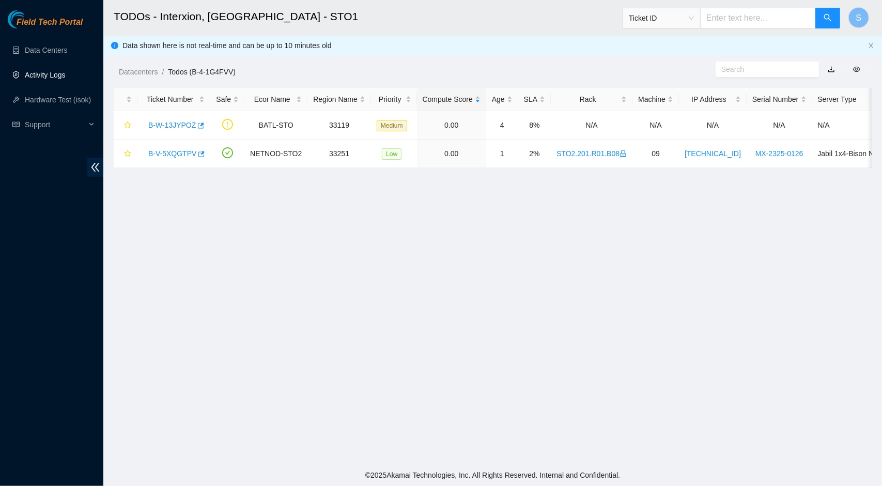
click at [36, 74] on link "Activity Logs" at bounding box center [45, 75] width 41 height 8
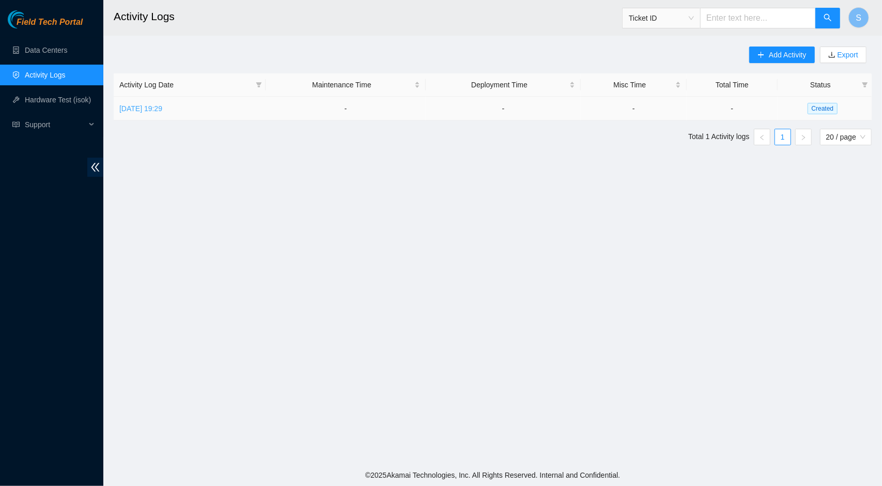
click at [162, 111] on link "[DATE] 19:29" at bounding box center [140, 108] width 43 height 8
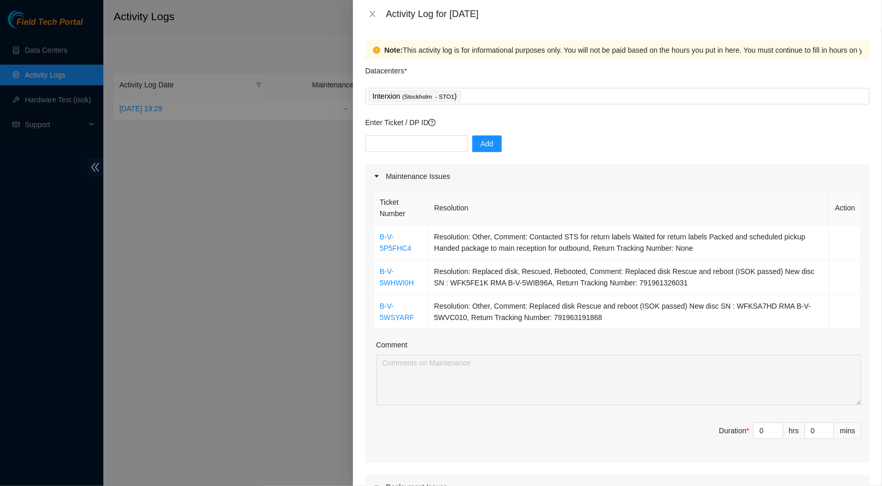
click at [291, 163] on div at bounding box center [441, 243] width 882 height 486
click at [373, 17] on icon "close" at bounding box center [373, 14] width 8 height 8
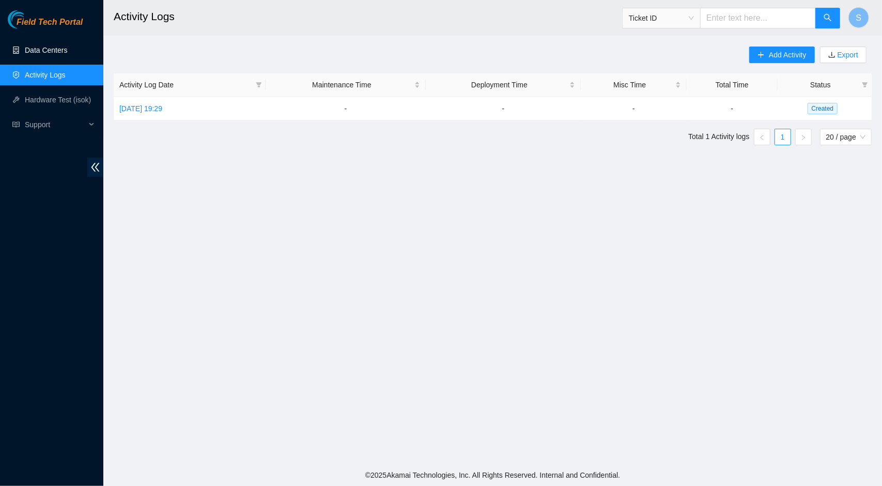
click at [57, 51] on link "Data Centers" at bounding box center [46, 50] width 42 height 8
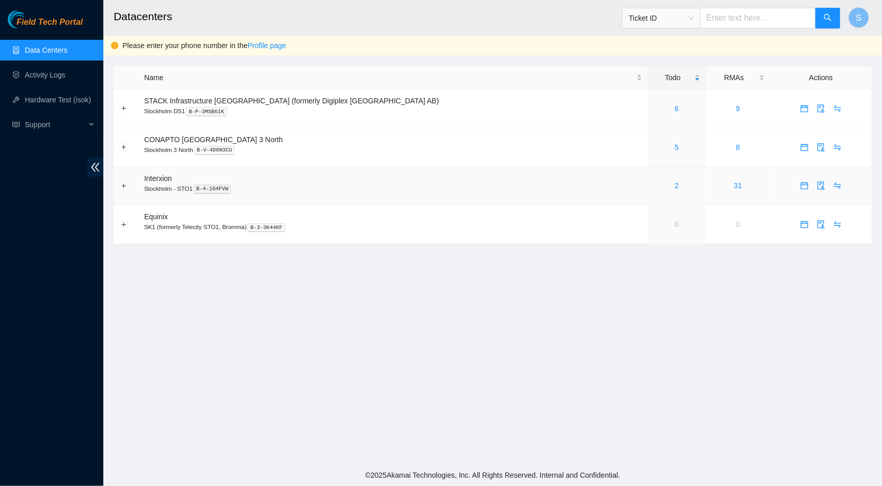
click at [654, 188] on div "2" at bounding box center [677, 185] width 47 height 11
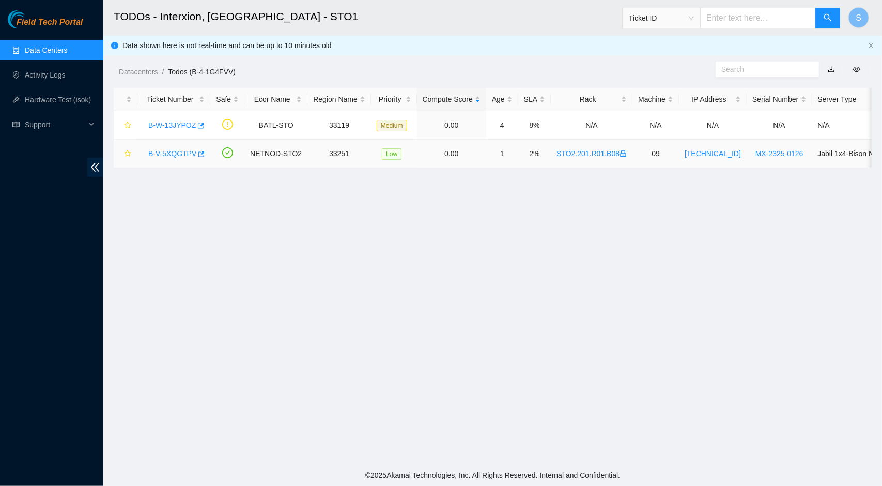
click at [180, 154] on link "B-V-5XQGTPV" at bounding box center [172, 153] width 48 height 8
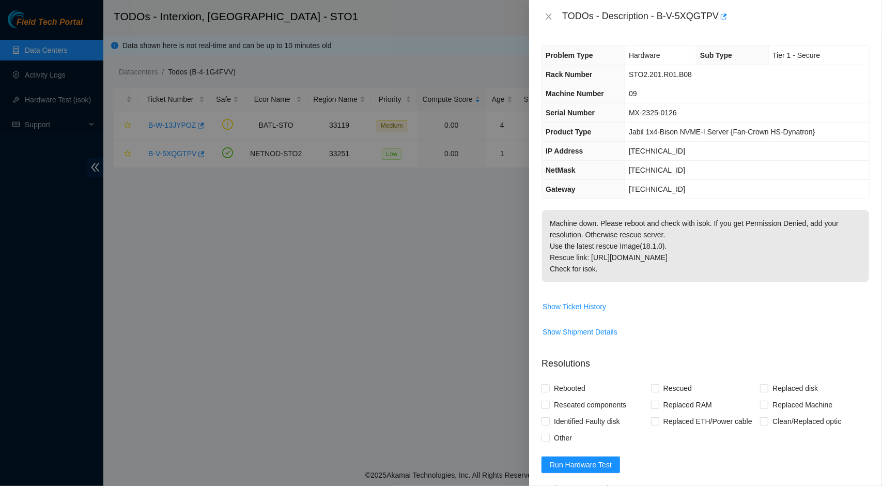
scroll to position [212, 0]
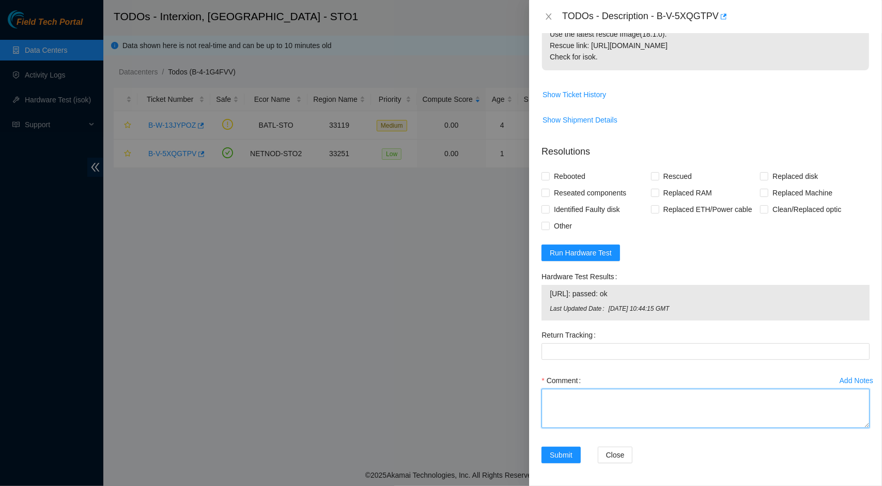
click at [608, 410] on textarea "Comment" at bounding box center [706, 408] width 328 height 39
paste textarea "B-V-5XQGTPV Contacted NOCC for secure rack access Rebooted and Isok paased Cont…"
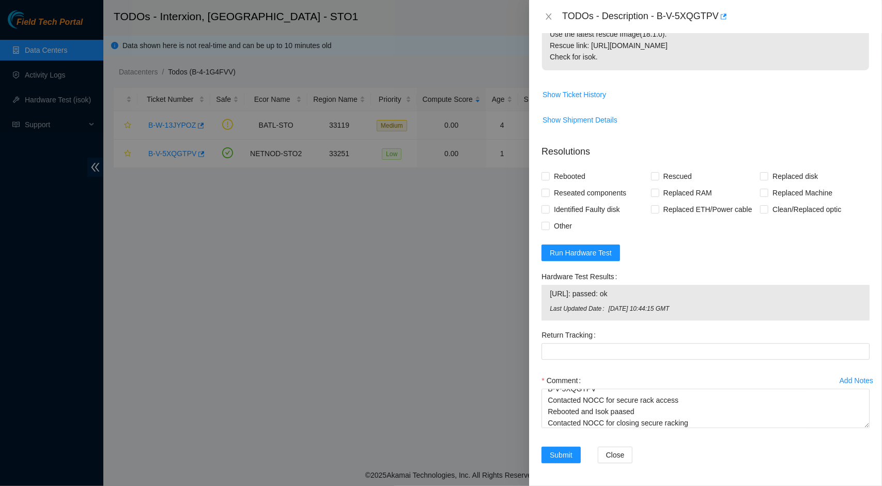
click at [317, 382] on div at bounding box center [441, 243] width 882 height 486
click at [550, 18] on icon "close" at bounding box center [549, 16] width 6 height 6
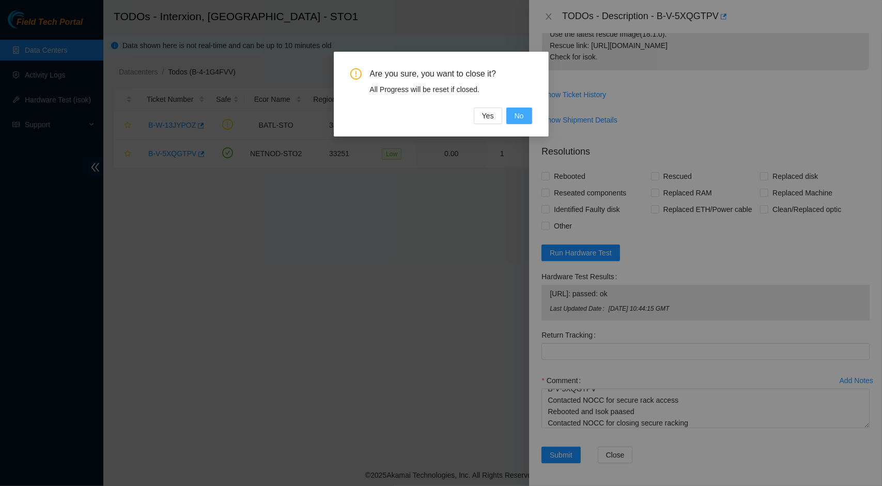
click at [516, 116] on span "No" at bounding box center [519, 115] width 9 height 11
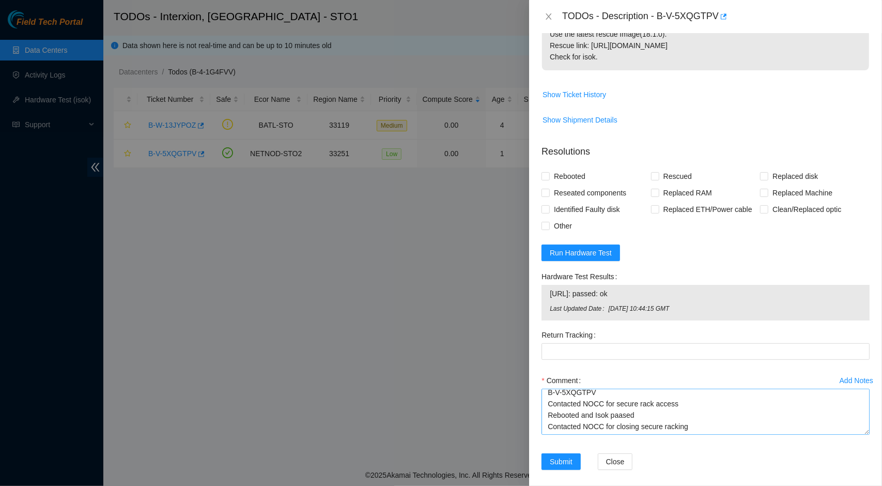
scroll to position [0, 0]
drag, startPoint x: 858, startPoint y: 422, endPoint x: 856, endPoint y: 460, distance: 37.8
click at [856, 460] on textarea "B-V-5XQGTPV Contacted NOCC for secure rack access Rebooted and Isok paased Cont…" at bounding box center [706, 427] width 328 height 77
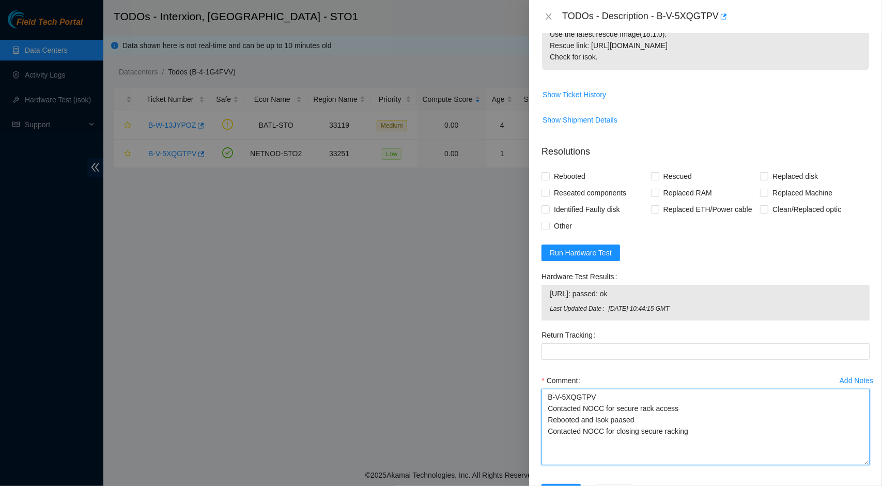
drag, startPoint x: 606, startPoint y: 395, endPoint x: 525, endPoint y: 389, distance: 80.9
click at [525, 389] on div "TODOs - Description - B-V-5XQGTPV Problem Type Hardware Sub Type Tier 1 - Secur…" at bounding box center [441, 243] width 882 height 486
click at [548, 404] on textarea "Contacted NOCC for secure rack access Rebooted and Isok paased Contacted NOCC f…" at bounding box center [706, 427] width 328 height 77
type textarea "Contacted NOCC for secure rack access Rebooted and Isok paased Contacted NOCC f…"
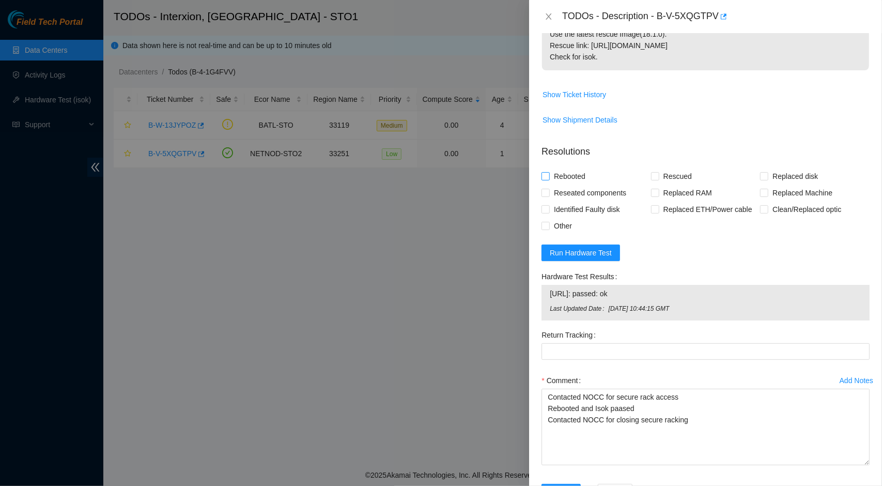
click at [551, 176] on span "Rebooted" at bounding box center [570, 176] width 40 height 17
click at [549, 176] on input "Rebooted" at bounding box center [545, 175] width 7 height 7
checkbox input "true"
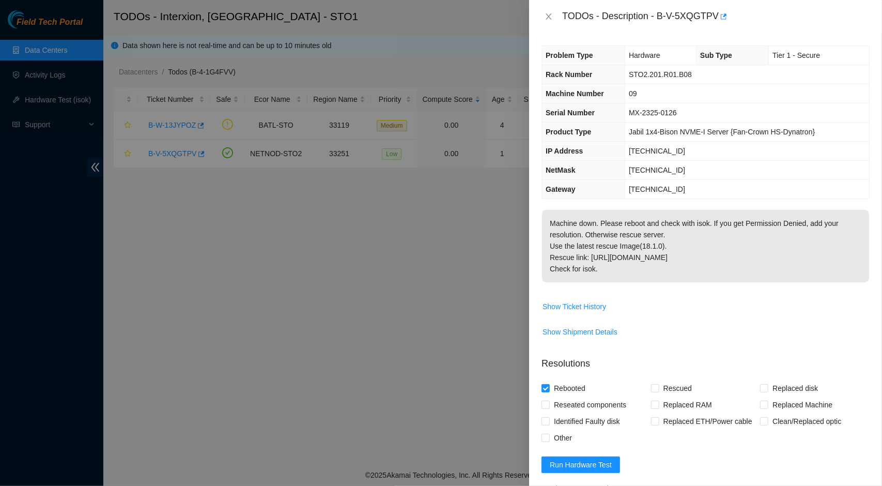
scroll to position [250, 0]
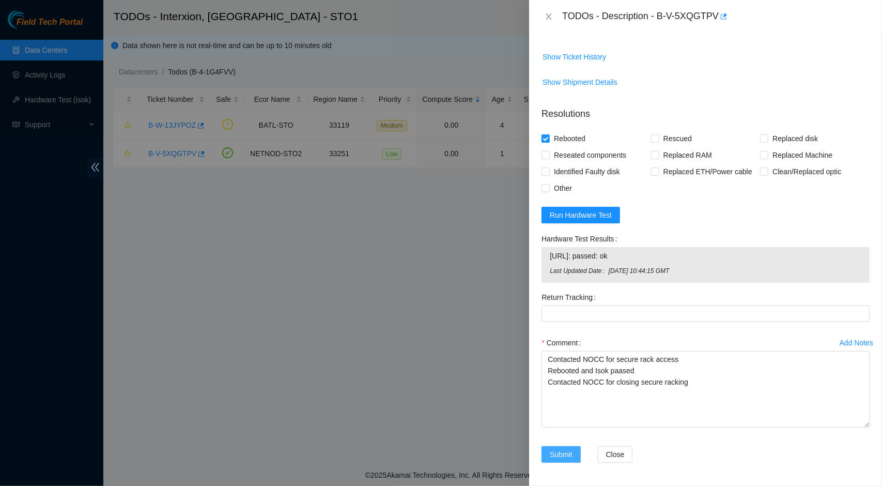
click at [557, 452] on span "Submit" at bounding box center [561, 454] width 23 height 11
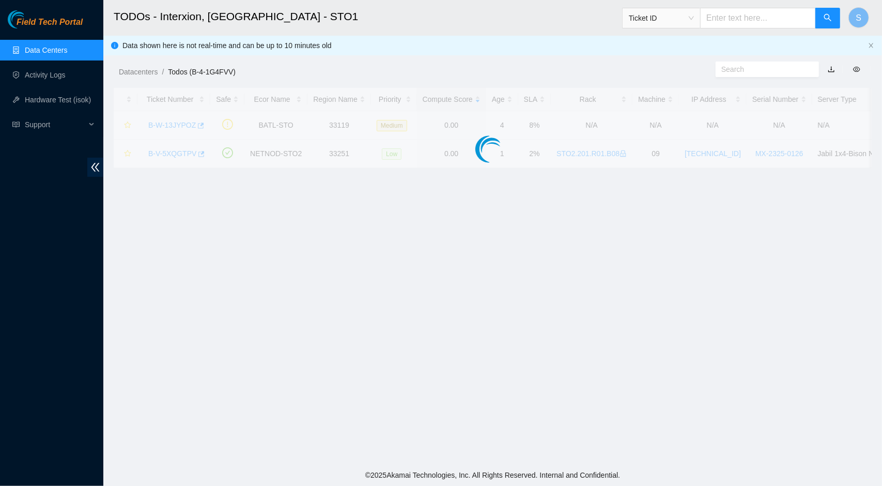
scroll to position [195, 0]
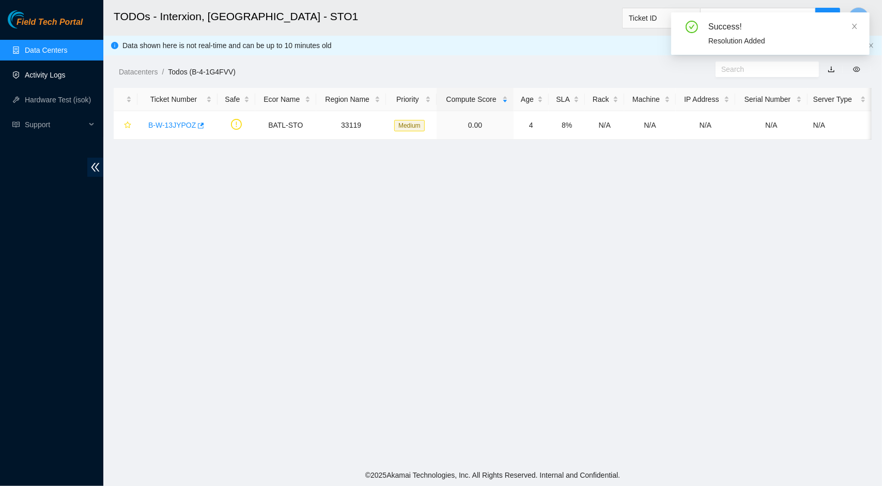
click at [26, 77] on link "Activity Logs" at bounding box center [45, 75] width 41 height 8
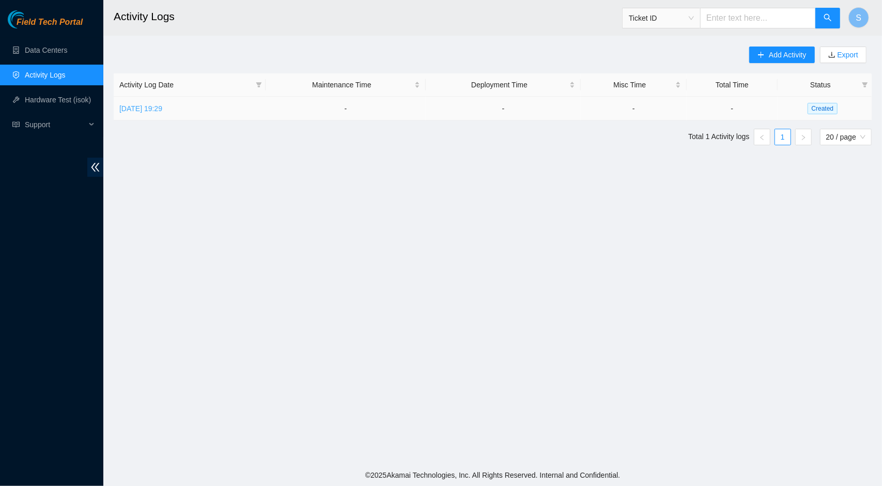
click at [156, 106] on link "[DATE] 19:29" at bounding box center [140, 108] width 43 height 8
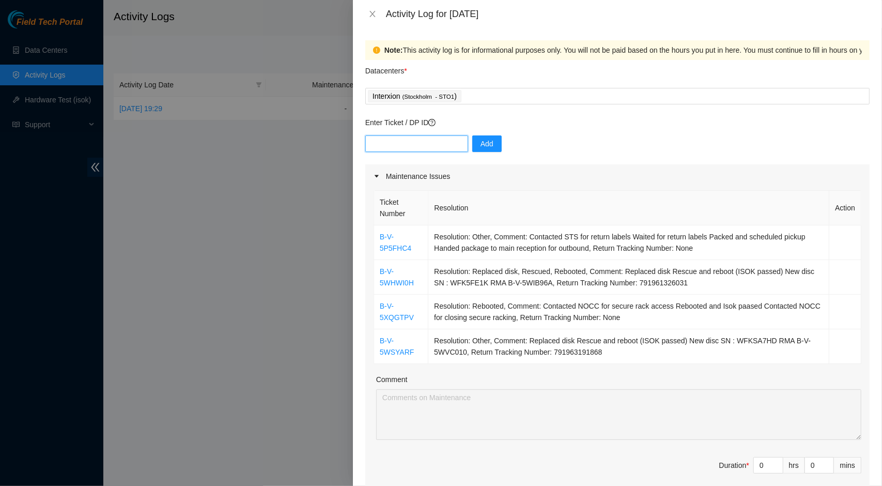
click at [391, 149] on input "text" at bounding box center [416, 143] width 103 height 17
click at [760, 466] on input "0" at bounding box center [768, 465] width 29 height 16
type input "01"
type input "1"
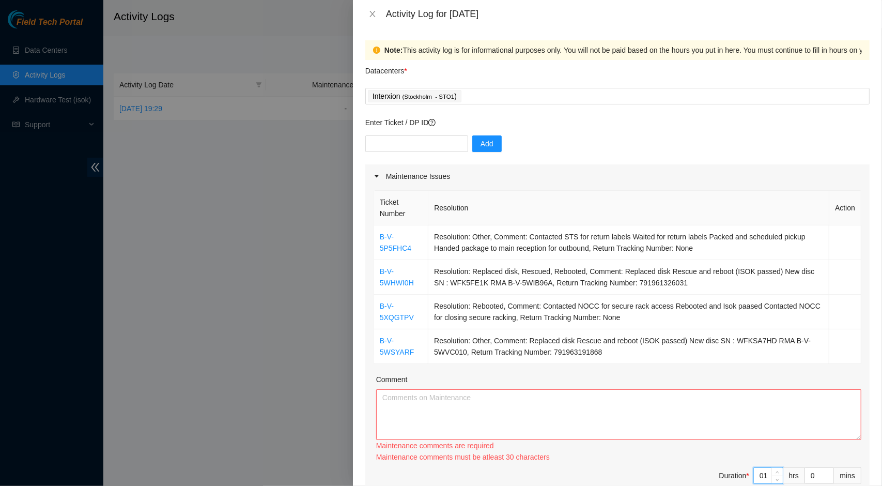
type input "1"
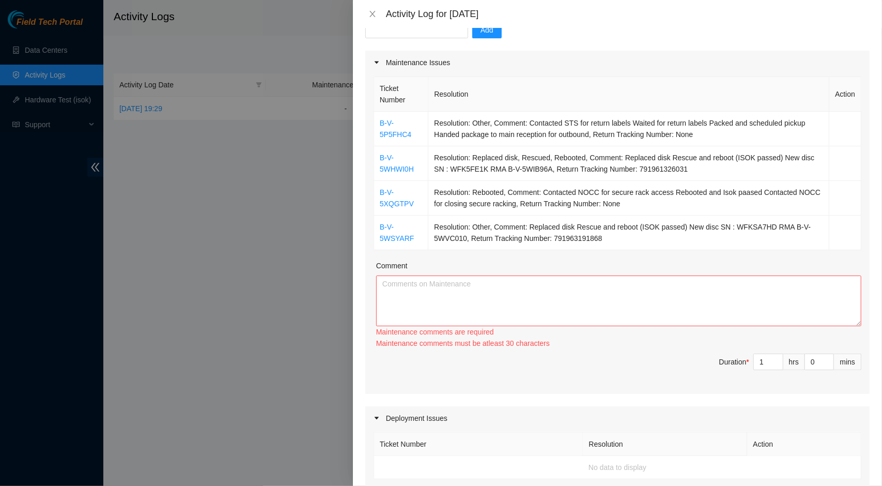
scroll to position [125, 0]
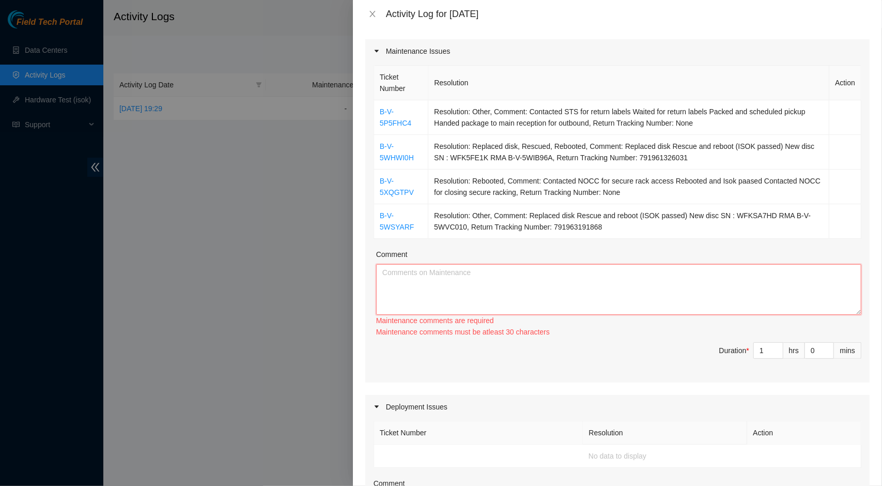
drag, startPoint x: 878, startPoint y: 243, endPoint x: 618, endPoint y: 289, distance: 263.5
click at [618, 289] on textarea "Comment" at bounding box center [618, 289] width 485 height 51
paste textarea "B-V-5WHWIOH Collected 2 disks from storage Replaced disk Rescue and reboot (ISO…"
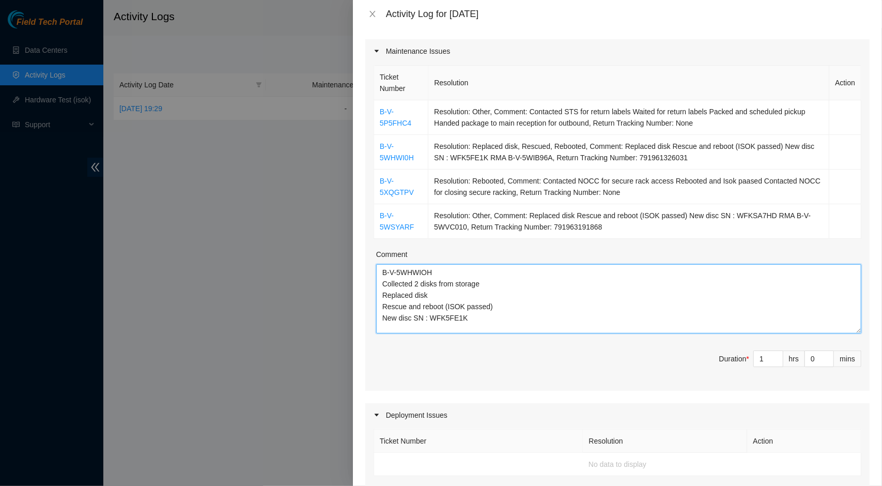
scroll to position [0, 0]
drag, startPoint x: 849, startPoint y: 310, endPoint x: 874, endPoint y: 339, distance: 38.9
click at [874, 339] on div "Note: This activity log is for informational purposes only. You will not be pai…" at bounding box center [617, 257] width 529 height 458
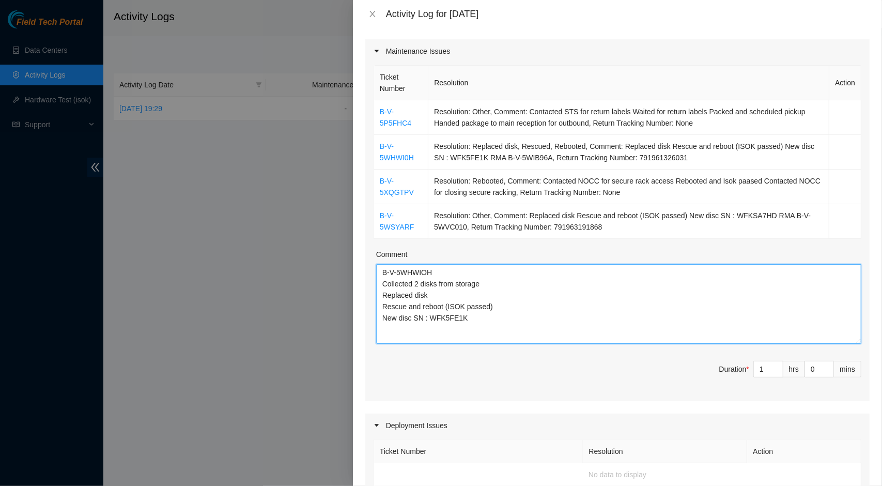
drag, startPoint x: 874, startPoint y: 339, endPoint x: 509, endPoint y: 319, distance: 365.5
click at [509, 319] on textarea "B-V-5WHWIOH Collected 2 disks from storage Replaced disk Rescue and reboot (ISO…" at bounding box center [618, 304] width 485 height 80
drag, startPoint x: 467, startPoint y: 315, endPoint x: 383, endPoint y: 315, distance: 84.8
click at [383, 315] on textarea "B-V-5WHWIOH Collected 2 disks from storage Replaced disk Rescue and reboot (ISO…" at bounding box center [618, 304] width 485 height 80
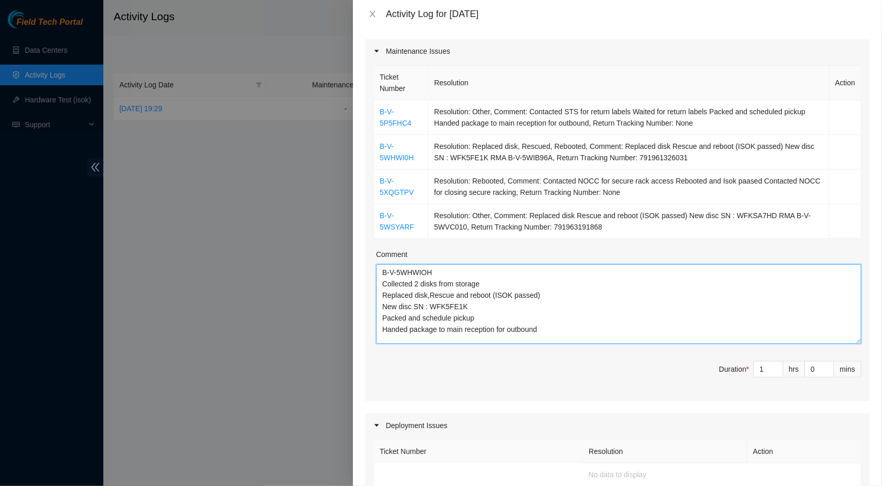
paste textarea "B-V-5WSYARF Replaced disk Rescue and reboot (ISOK passed) New disc SN : WFKSA7HD"
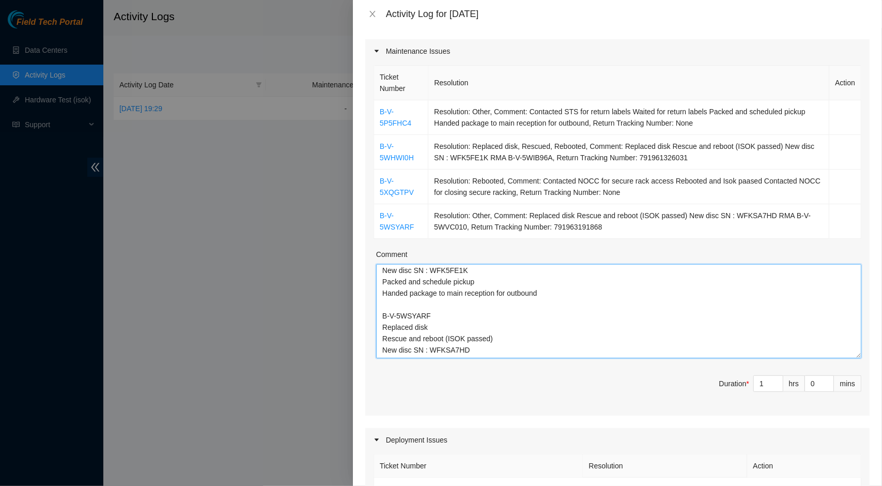
scroll to position [0, 0]
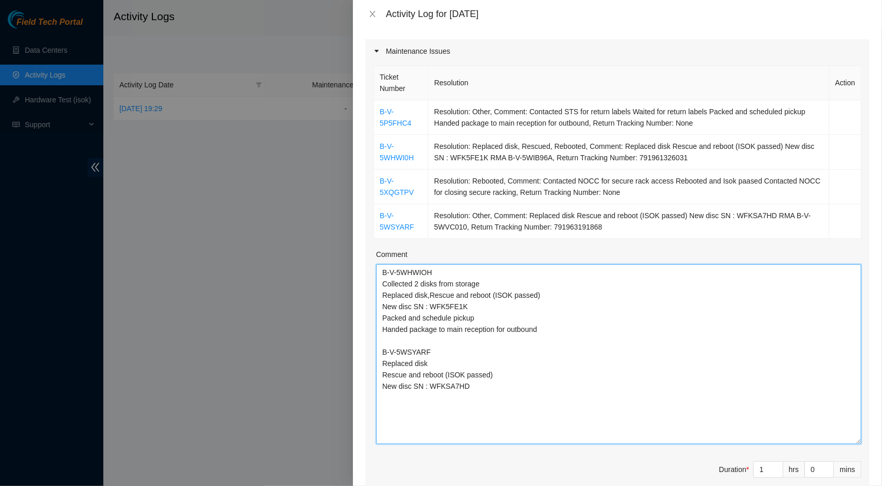
drag, startPoint x: 851, startPoint y: 340, endPoint x: 858, endPoint y: 439, distance: 99.0
click at [858, 439] on div "Ticket Number Resolution Action B-V-5P5FHC4 Resolution: Other, Comment: Contact…" at bounding box center [617, 282] width 505 height 438
click at [456, 364] on textarea "B-V-5WHWIOH Collected 2 disks from storage Replaced disk,Rescue and reboot (ISO…" at bounding box center [618, 353] width 485 height 178
drag, startPoint x: 384, startPoint y: 317, endPoint x: 548, endPoint y: 332, distance: 165.1
click at [548, 332] on textarea "B-V-5WHWIOH Collected 2 disks from storage Replaced disk,Rescue and reboot (ISO…" at bounding box center [618, 353] width 485 height 178
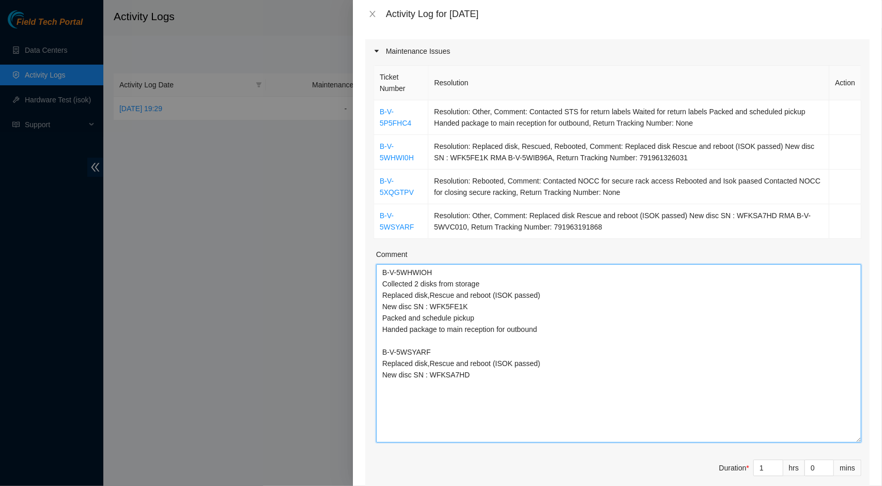
click at [411, 387] on textarea "B-V-5WHWIOH Collected 2 disks from storage Replaced disk,Rescue and reboot (ISO…" at bounding box center [618, 353] width 485 height 178
click at [487, 380] on textarea "B-V-5WHWIOH Collected 2 disks from storage Replaced disk,Rescue and reboot (ISO…" at bounding box center [618, 353] width 485 height 178
paste textarea "Packed and schedule pickup Handed package to main reception for outbound"
paste textarea "B-V-5P5FHC4z Removed Server Contacted STS for return labels Waited for return l…"
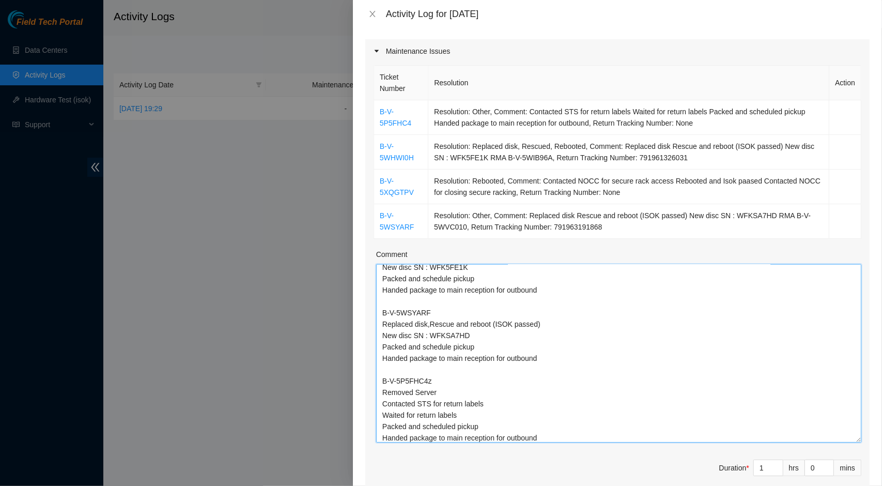
click at [439, 381] on textarea "B-V-5WHWIOH Collected 2 disks from storage Replaced disk,Rescue and reboot (ISO…" at bounding box center [618, 353] width 485 height 178
click at [383, 391] on textarea "B-V-5WHWIOH Collected 2 disks from storage Replaced disk,Rescue and reboot (ISO…" at bounding box center [618, 353] width 485 height 178
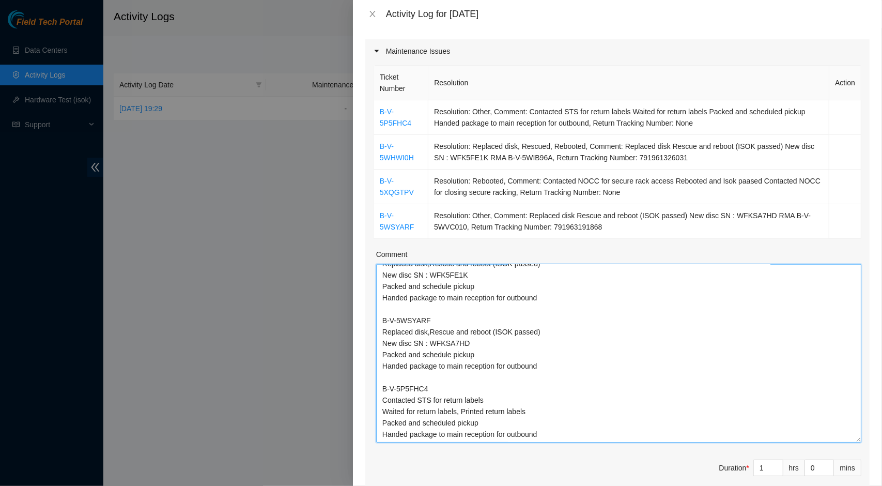
scroll to position [51, 0]
paste textarea "B-V-5XQGTPV Contacted NOCC for secure rack access Rebooted and Isok paased Cont…"
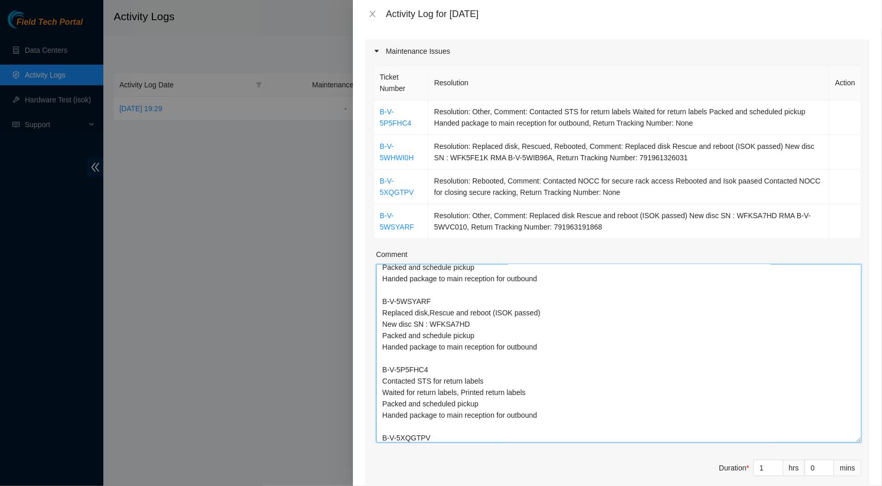
scroll to position [85, 0]
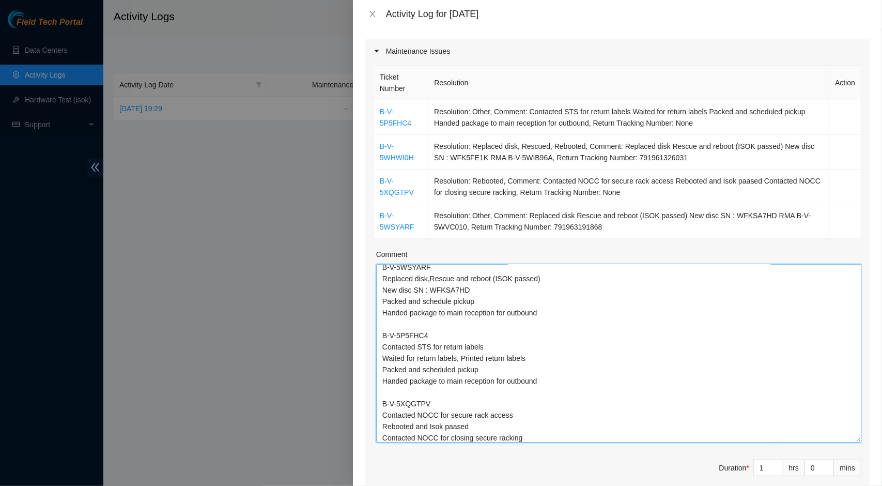
click at [414, 422] on textarea "B-V-5WHWIOH Collected 2 disks from storage Replaced disk,Rescue and reboot (ISO…" at bounding box center [618, 353] width 485 height 178
click at [390, 391] on textarea "B-V-5WHWIOH Collected 2 disks from storage Replaced disk,Rescue and reboot (ISO…" at bounding box center [618, 353] width 485 height 178
click at [567, 378] on textarea "B-V-5WHWIOH Collected 2 disks from storage Replaced disk,Rescue and reboot (ISO…" at bounding box center [618, 353] width 485 height 178
click at [382, 402] on textarea "B-V-5WHWIOH Collected 2 disks from storage Replaced disk,Rescue and reboot (ISO…" at bounding box center [618, 353] width 485 height 178
click at [381, 414] on textarea "B-V-5WHWIOH Collected 2 disks from storage Replaced disk,Rescue and reboot (ISO…" at bounding box center [618, 353] width 485 height 178
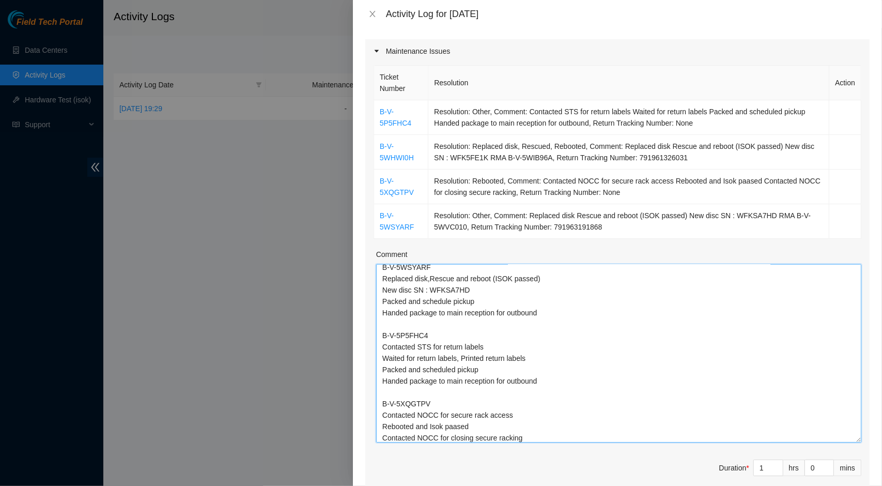
click at [381, 424] on textarea "B-V-5WHWIOH Collected 2 disks from storage Replaced disk,Rescue and reboot (ISO…" at bounding box center [618, 353] width 485 height 178
click at [542, 439] on textarea "B-V-5WHWIOH Collected 2 disks from storage Replaced disk,Rescue and reboot (ISO…" at bounding box center [618, 353] width 485 height 178
click at [460, 419] on textarea "B-V-5WHWIOH Collected 2 disks from storage Replaced disk,Rescue and reboot (ISO…" at bounding box center [618, 353] width 485 height 178
click at [455, 421] on textarea "B-V-5WHWIOH Collected 2 disks from storage Replaced disk,Rescue and reboot (ISO…" at bounding box center [618, 353] width 485 height 178
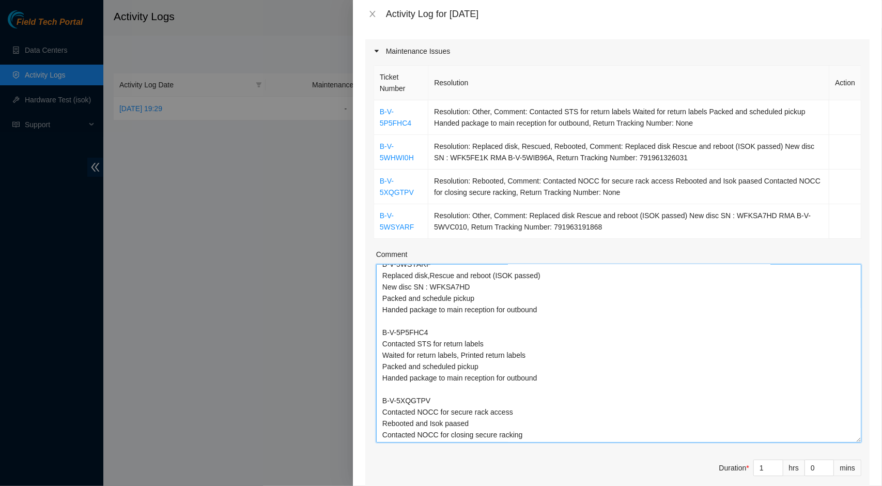
click at [455, 421] on textarea "B-V-5WHWIOH Collected 2 disks from storage Replaced disk,Rescue and reboot (ISO…" at bounding box center [618, 353] width 485 height 178
click at [487, 341] on textarea "B-V-5WHWIOH Collected 2 disks from storage Replaced disk,Rescue and reboot (ISO…" at bounding box center [618, 353] width 485 height 178
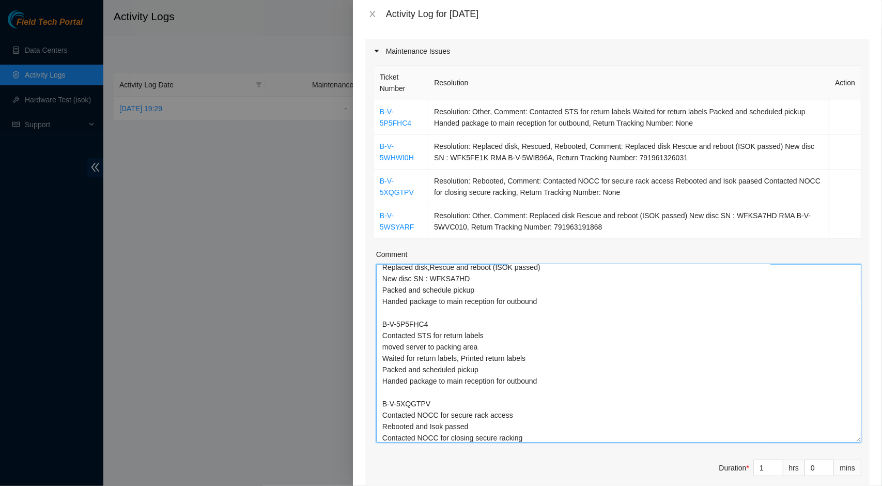
scroll to position [99, 0]
drag, startPoint x: 517, startPoint y: 437, endPoint x: 528, endPoint y: 440, distance: 11.8
click at [528, 440] on textarea "B-V-5WHWIOH Collected 2 disks from storage Replaced disk,Rescue and reboot (ISO…" at bounding box center [618, 353] width 485 height 178
click at [531, 432] on textarea "B-V-5WHWIOH Collected 2 disks from storage Replaced disk,Rescue and reboot (ISO…" at bounding box center [618, 353] width 485 height 178
drag, startPoint x: 531, startPoint y: 432, endPoint x: 465, endPoint y: 413, distance: 68.2
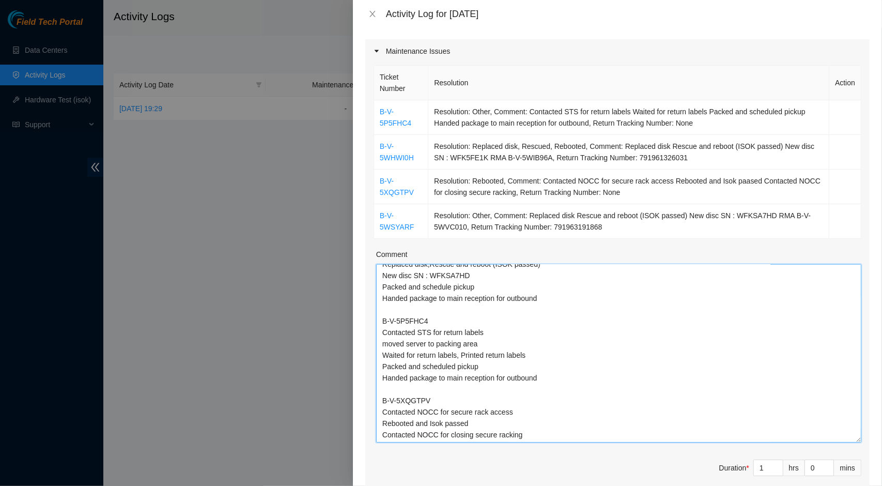
click at [465, 413] on textarea "B-V-5WHWIOH Collected 2 disks from storage Replaced disk,Rescue and reboot (ISO…" at bounding box center [618, 353] width 485 height 178
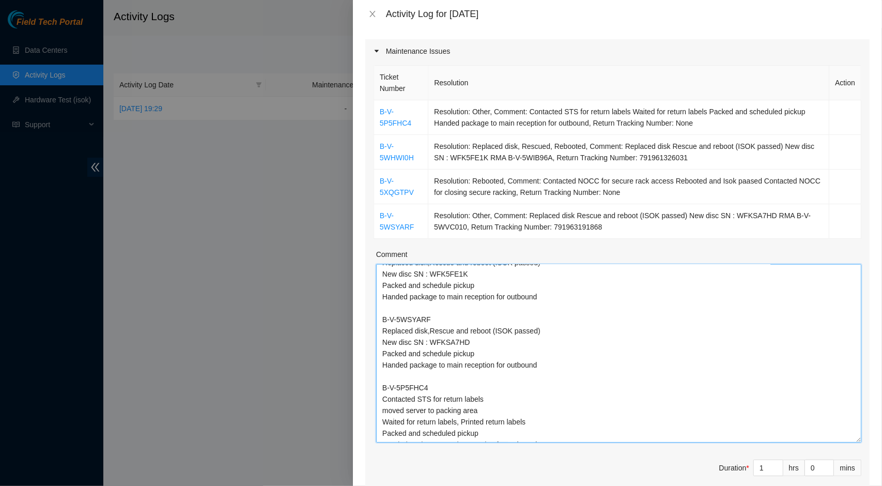
scroll to position [0, 0]
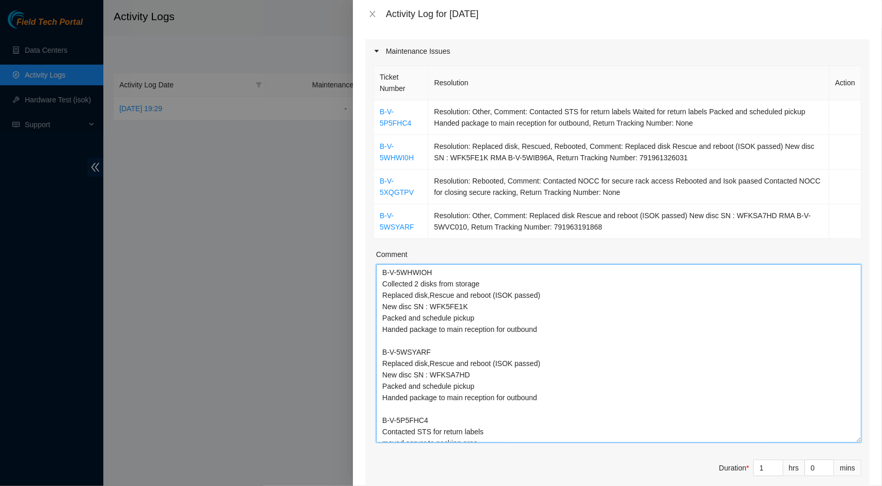
drag, startPoint x: 558, startPoint y: 376, endPoint x: 514, endPoint y: 394, distance: 47.5
click at [514, 394] on textarea "B-V-5WHWIOH Collected 2 disks from storage Replaced disk,Rescue and reboot (ISO…" at bounding box center [618, 353] width 485 height 178
type textarea "B-V-5WHWIOH Collected 2 disks from storage Replaced disk,Rescue and reboot (ISO…"
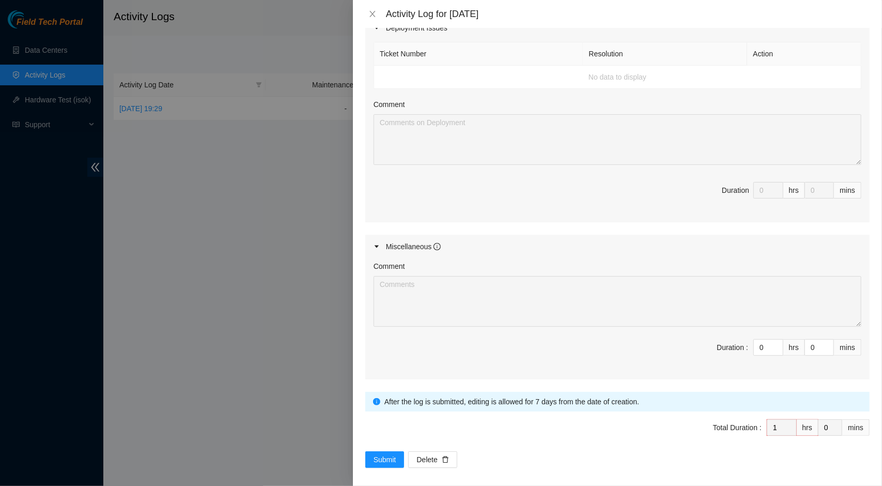
scroll to position [624, 0]
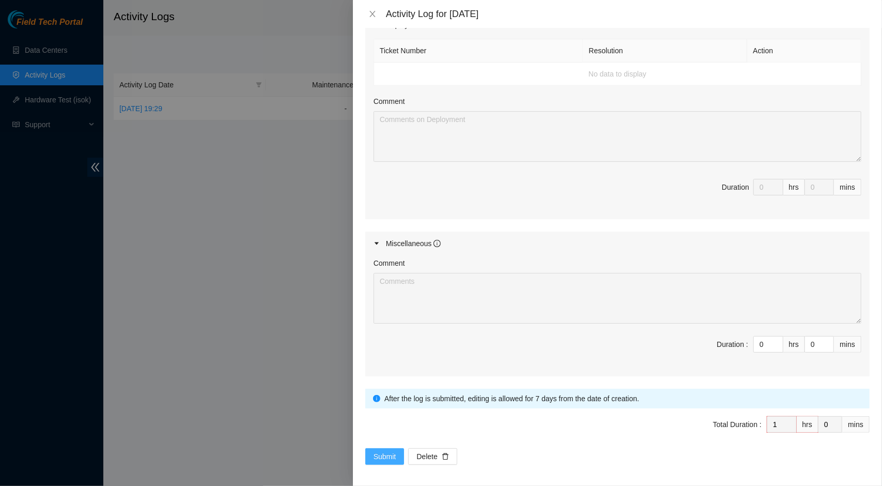
click at [381, 448] on button "Submit" at bounding box center [384, 456] width 39 height 17
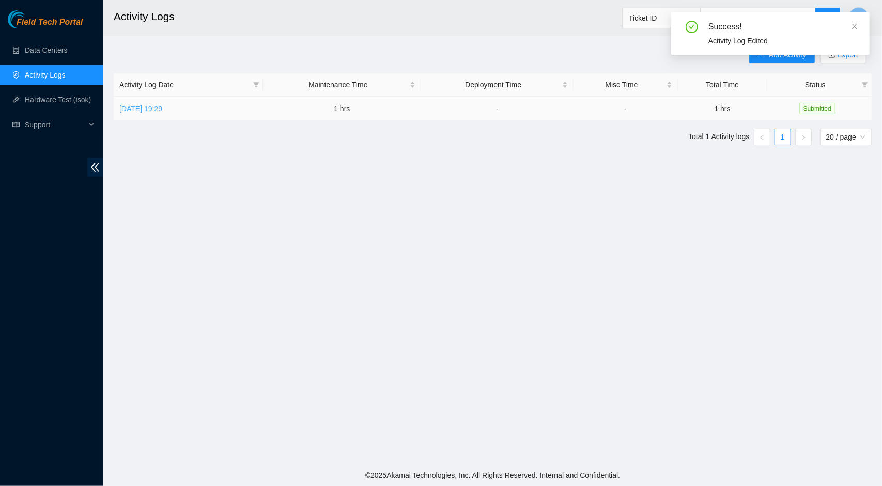
click at [162, 105] on link "[DATE] 19:29" at bounding box center [140, 108] width 43 height 8
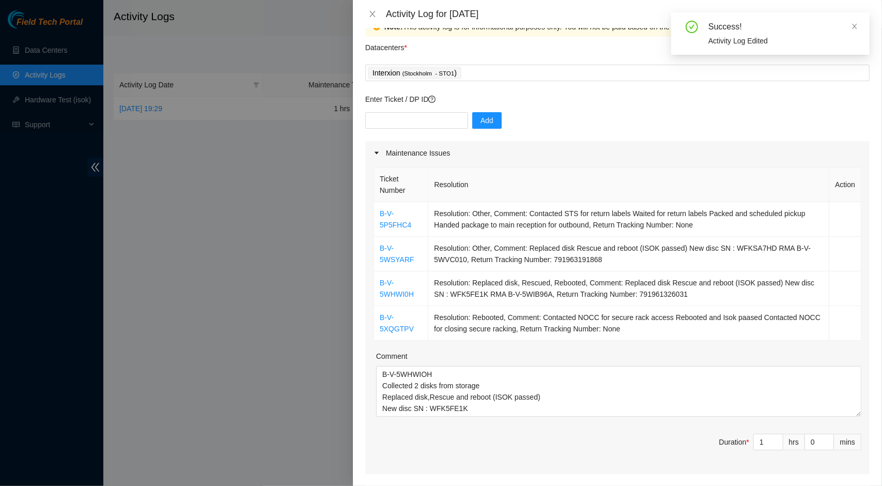
scroll to position [44, 0]
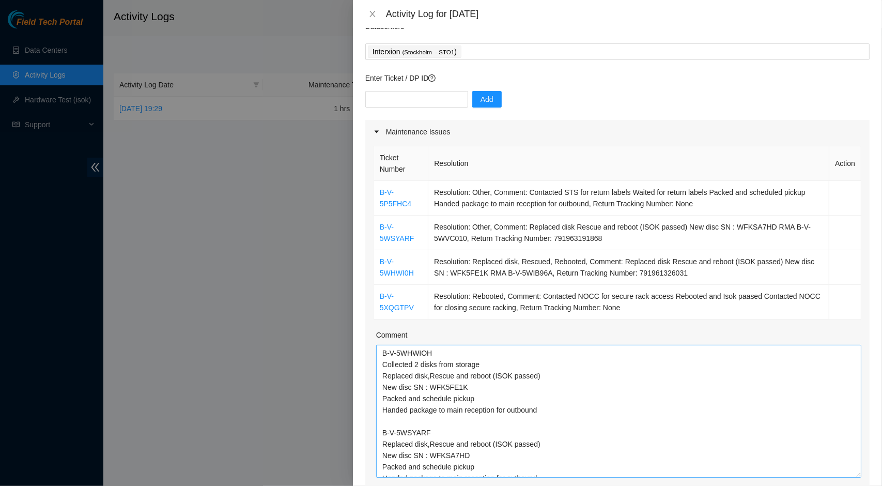
drag, startPoint x: 848, startPoint y: 389, endPoint x: 842, endPoint y: 472, distance: 84.0
click at [842, 472] on textarea "B-V-5WHWIOH Collected 2 disks from storage Replaced disk,Rescue and reboot (ISO…" at bounding box center [618, 411] width 485 height 133
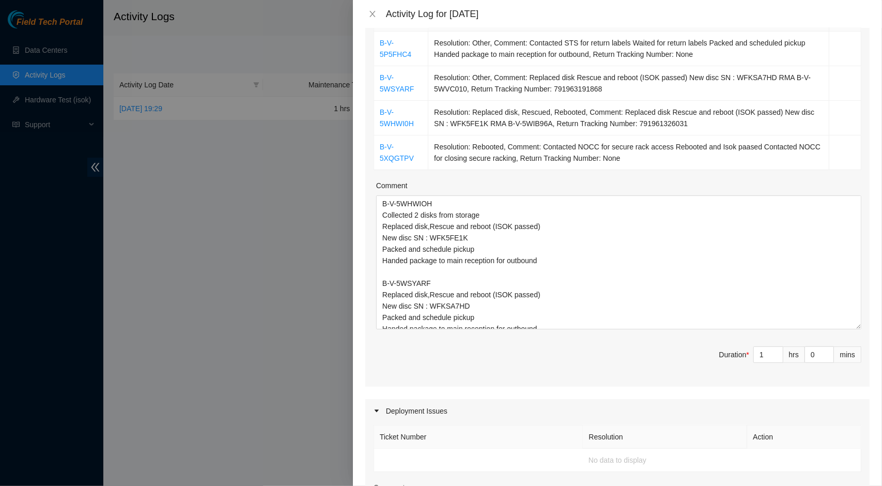
scroll to position [210, 0]
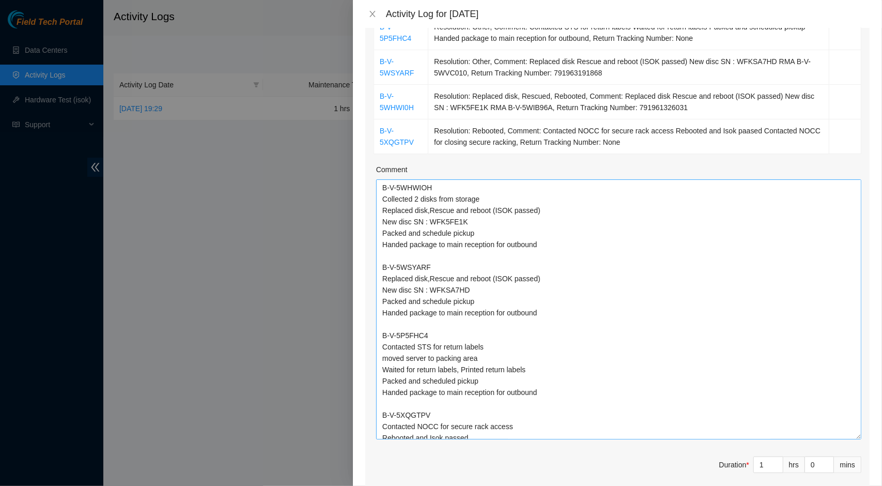
drag, startPoint x: 846, startPoint y: 306, endPoint x: 838, endPoint y: 433, distance: 126.9
click at [838, 433] on textarea "B-V-5WHWIOH Collected 2 disks from storage Replaced disk,Rescue and reboot (ISO…" at bounding box center [618, 309] width 485 height 260
drag, startPoint x: 435, startPoint y: 185, endPoint x: 373, endPoint y: 187, distance: 61.5
click at [373, 187] on div "Ticket Number Resolution Action B-V-5P5FHC4 Resolution: Other, Comment: Contact…" at bounding box center [617, 237] width 505 height 518
click at [184, 160] on div at bounding box center [441, 243] width 882 height 486
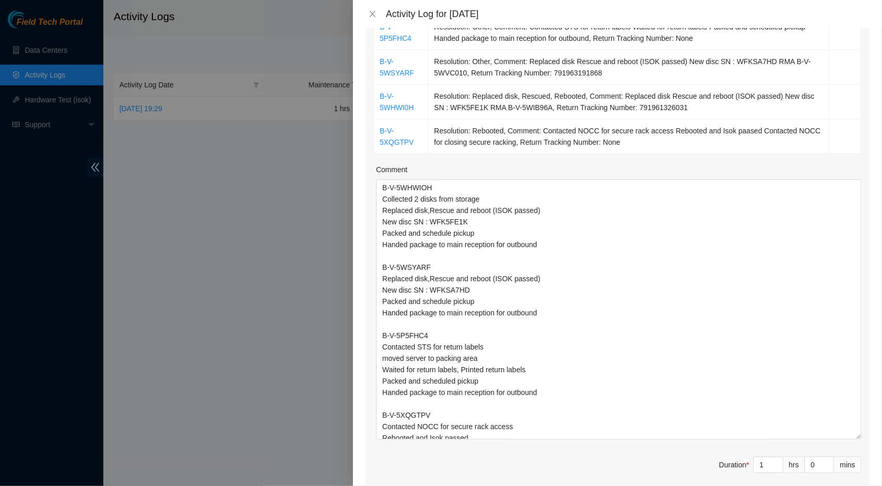
click at [184, 160] on div at bounding box center [441, 243] width 882 height 486
click at [374, 13] on icon "close" at bounding box center [373, 14] width 6 height 6
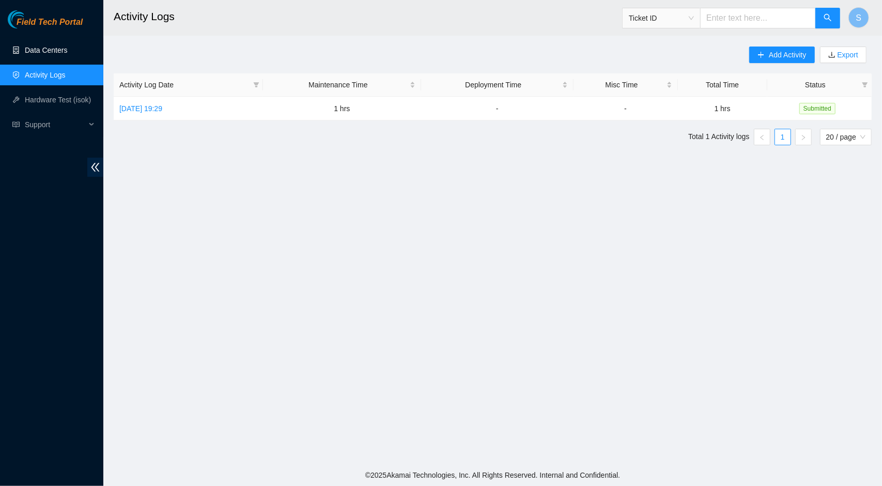
click at [63, 54] on link "Data Centers" at bounding box center [46, 50] width 42 height 8
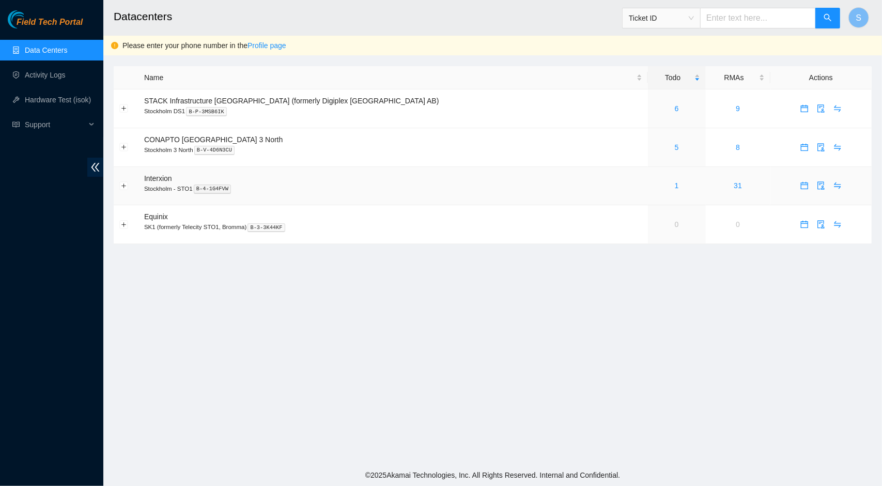
click at [145, 179] on span "Interxion" at bounding box center [158, 178] width 28 height 8
click at [192, 178] on td "Interxion [GEOGRAPHIC_DATA] - STO1 B-4-1G4FVW" at bounding box center [394, 186] width 510 height 39
drag, startPoint x: 178, startPoint y: 180, endPoint x: 144, endPoint y: 181, distance: 34.2
click at [144, 181] on td "Interxion [GEOGRAPHIC_DATA] - STO1 B-4-1G4FVW" at bounding box center [394, 186] width 510 height 39
copy span "Interxion"
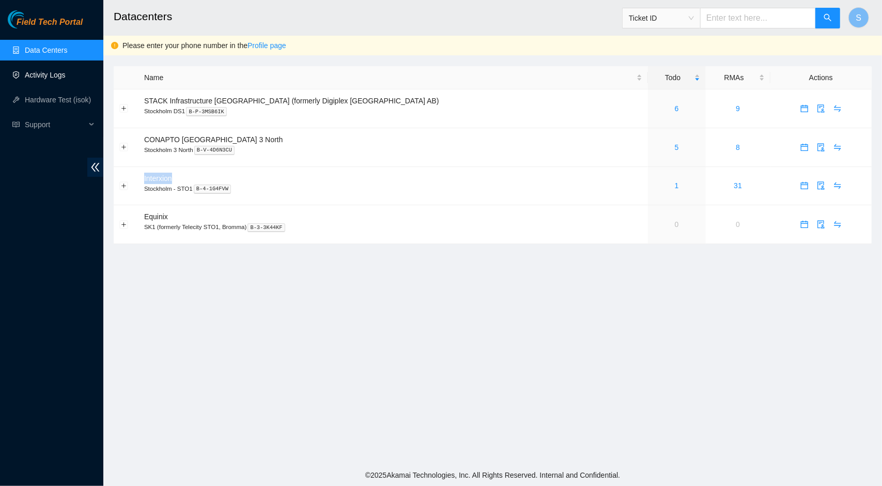
click at [53, 77] on link "Activity Logs" at bounding box center [45, 75] width 41 height 8
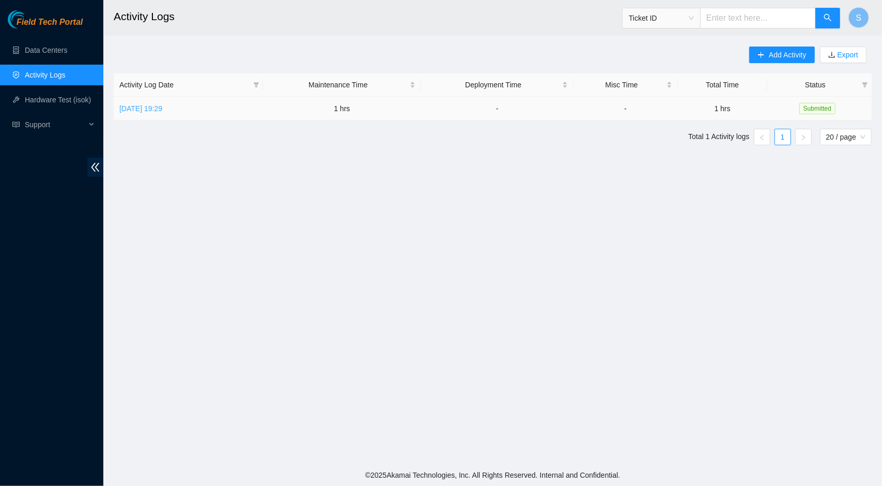
click at [162, 109] on link "[DATE] 19:29" at bounding box center [140, 108] width 43 height 8
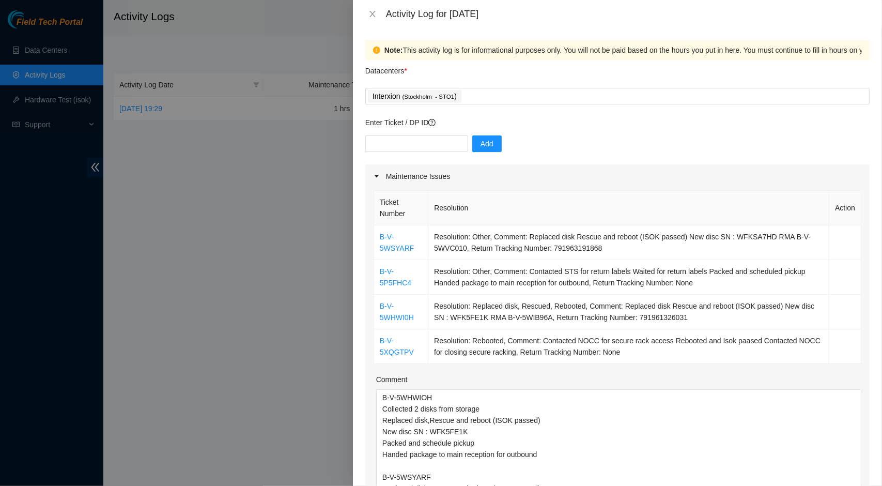
drag, startPoint x: 851, startPoint y: 437, endPoint x: 849, endPoint y: 498, distance: 61.0
click at [849, 485] on html "Field Tech Portal Data Centers Activity Logs Hardware Test (isok) Support Activ…" at bounding box center [441, 243] width 882 height 486
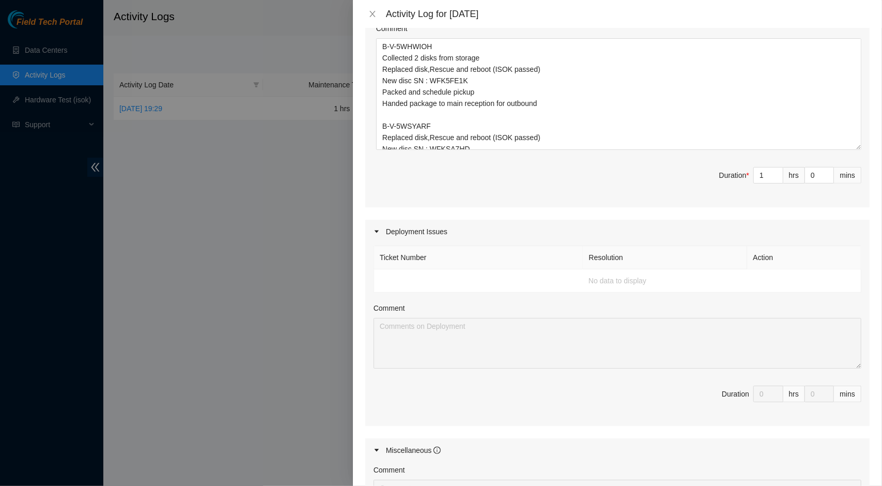
scroll to position [144, 0]
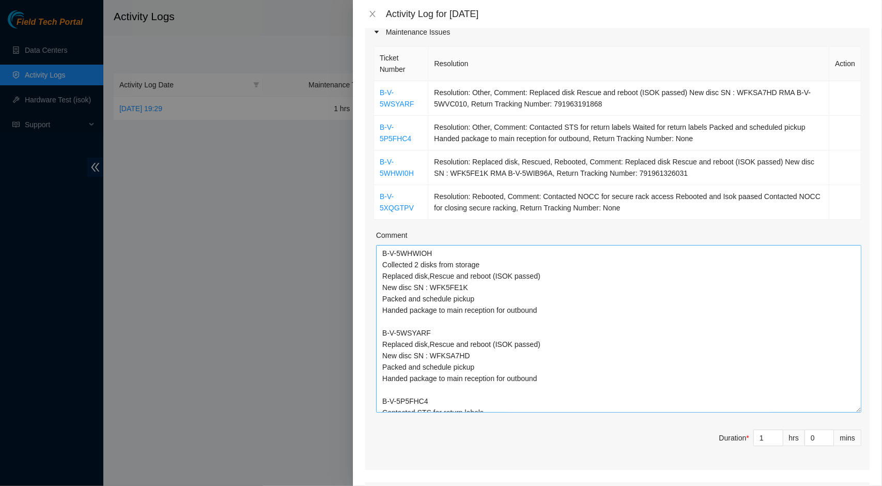
drag, startPoint x: 849, startPoint y: 354, endPoint x: 846, endPoint y: 410, distance: 56.4
click at [846, 410] on textarea "B-V-5WHWIOH Collected 2 disks from storage Replaced disk,Rescue and reboot (ISO…" at bounding box center [618, 328] width 485 height 167
drag, startPoint x: 550, startPoint y: 311, endPoint x: 377, endPoint y: 263, distance: 179.1
click at [377, 263] on textarea "B-V-5WHWIOH Collected 2 disks from storage Replaced disk,Rescue and reboot (ISO…" at bounding box center [618, 328] width 485 height 167
